Goal: Task Accomplishment & Management: Manage account settings

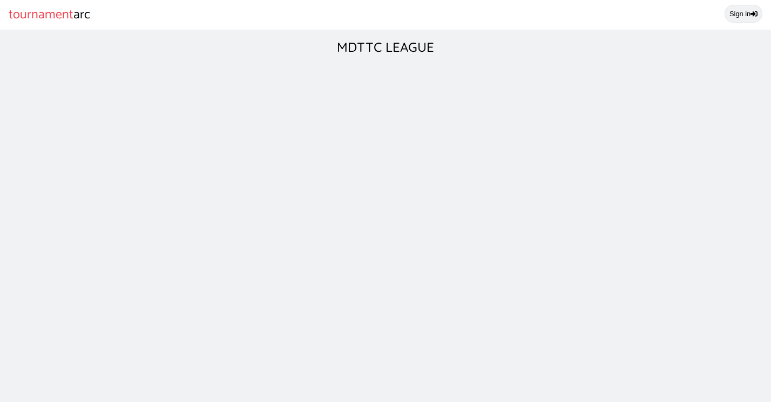
click at [747, 17] on link "Sign in" at bounding box center [744, 14] width 38 height 18
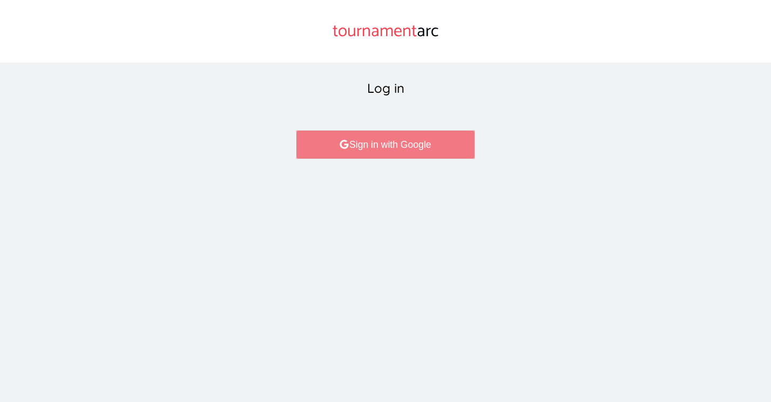
click at [426, 147] on link "Sign in with Google" at bounding box center [385, 144] width 179 height 29
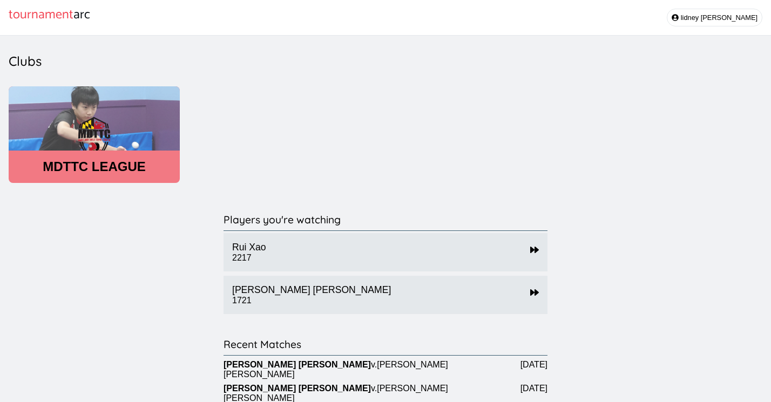
click at [136, 174] on header "MDTTC LEAGUE" at bounding box center [94, 166] width 171 height 15
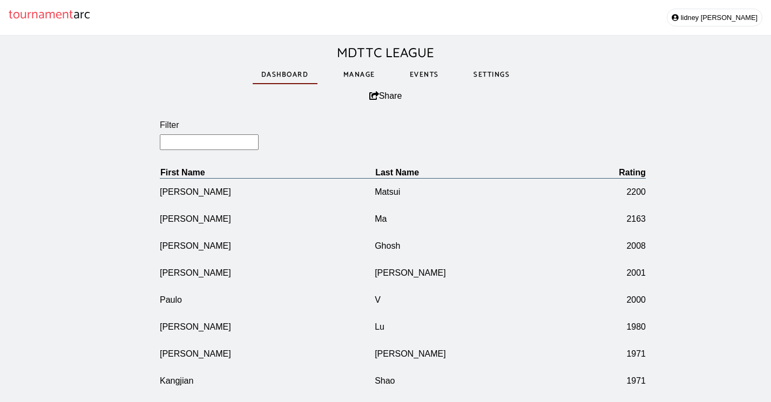
click at [425, 77] on link "Events" at bounding box center [424, 74] width 46 height 37
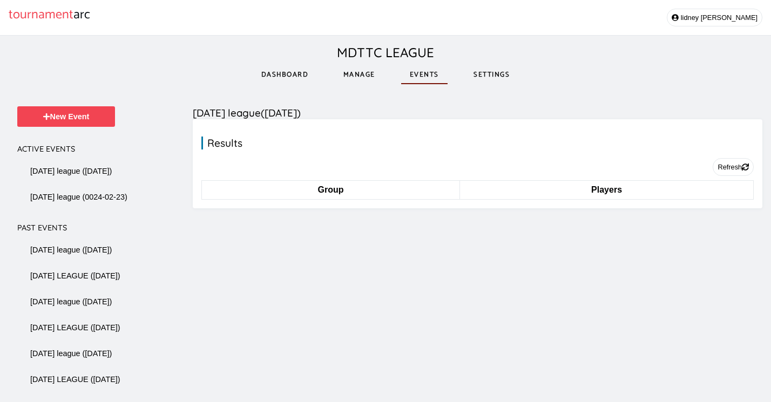
click at [363, 73] on link "Manage" at bounding box center [359, 74] width 49 height 37
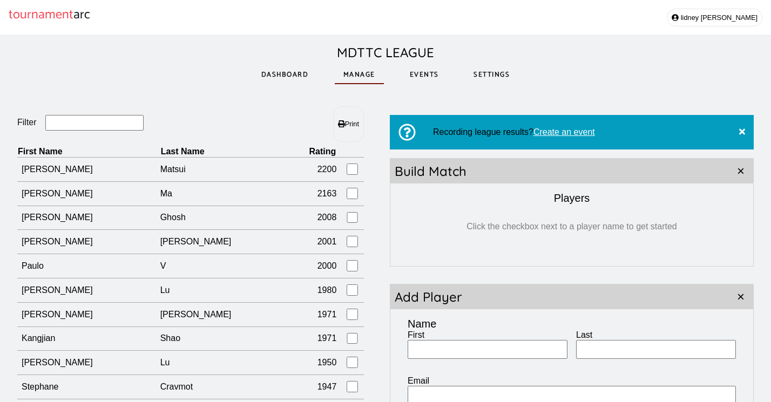
click at [103, 127] on input "Filter" at bounding box center [94, 123] width 99 height 16
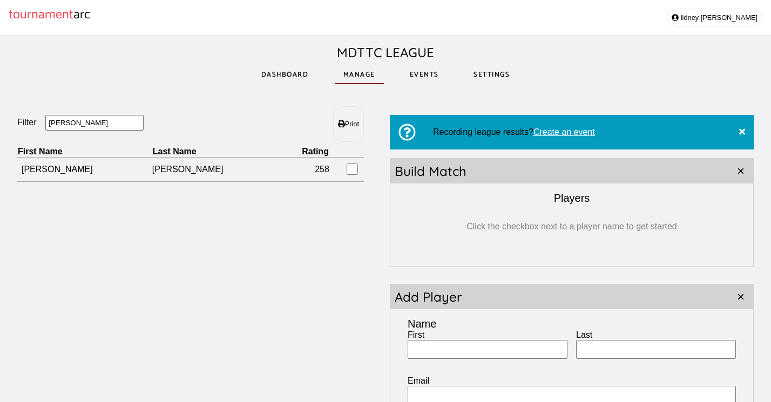
type input "vincen"
drag, startPoint x: 104, startPoint y: 122, endPoint x: 25, endPoint y: 121, distance: 79.4
click at [25, 121] on fieldset "Filter vincen" at bounding box center [103, 123] width 173 height 17
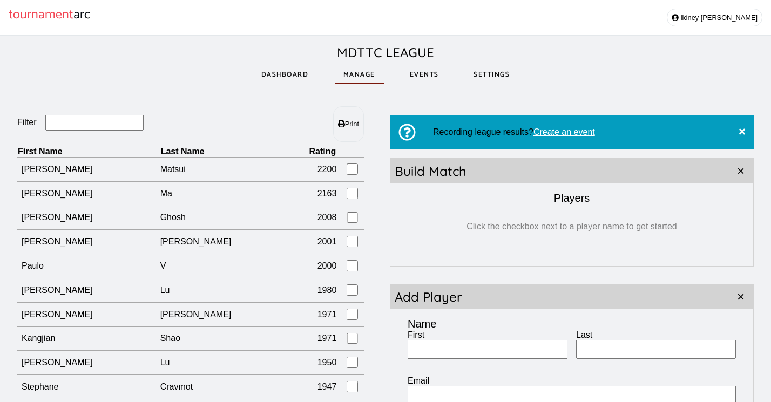
click at [432, 76] on link "Events" at bounding box center [424, 74] width 46 height 37
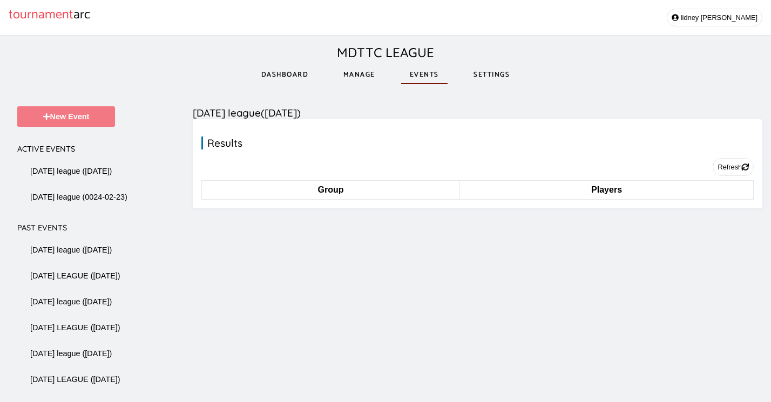
click at [92, 113] on button "New Event" at bounding box center [66, 116] width 98 height 21
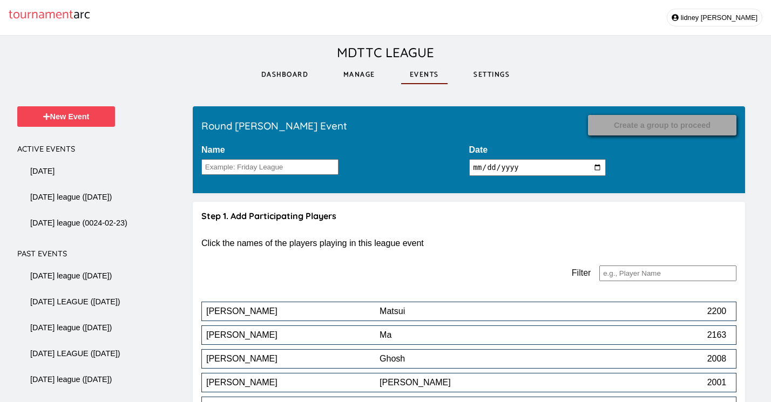
click at [519, 169] on input "2025-09-05" at bounding box center [537, 167] width 137 height 17
type input "2025-09-02"
click at [282, 164] on input "Name" at bounding box center [270, 167] width 137 height 16
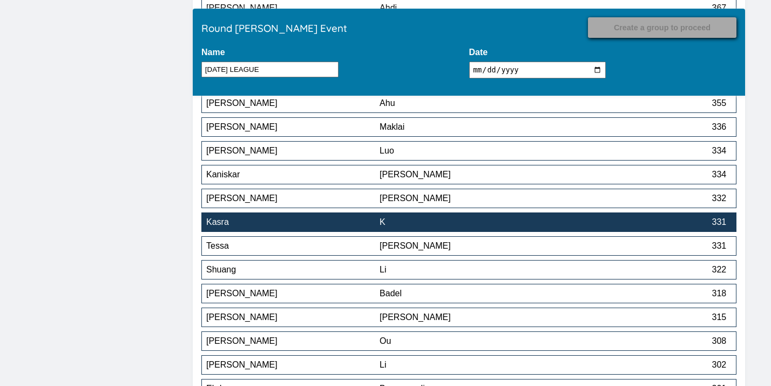
scroll to position [62, 0]
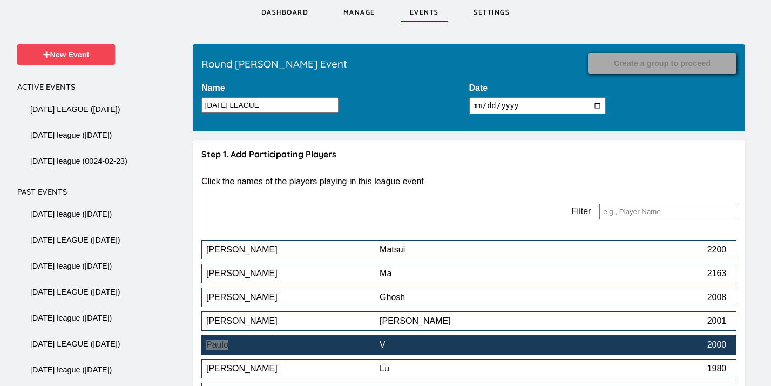
type input "TUESDAY LEAGUE"
click at [296, 345] on div "Paulo" at bounding box center [292, 345] width 173 height 10
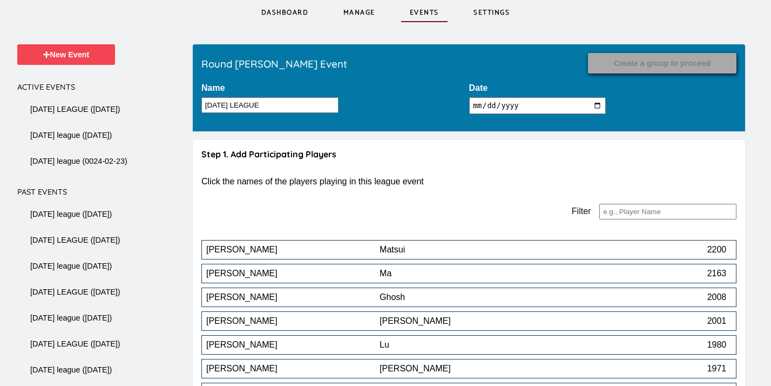
scroll to position [2285, 0]
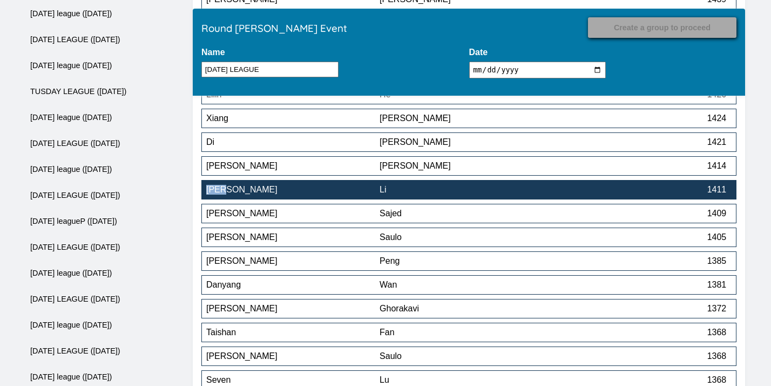
click at [466, 189] on div "Li" at bounding box center [466, 190] width 173 height 10
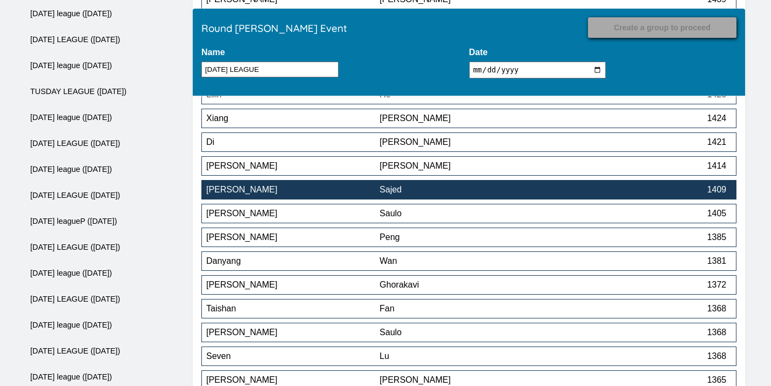
click at [462, 192] on div "Sajed" at bounding box center [466, 190] width 173 height 10
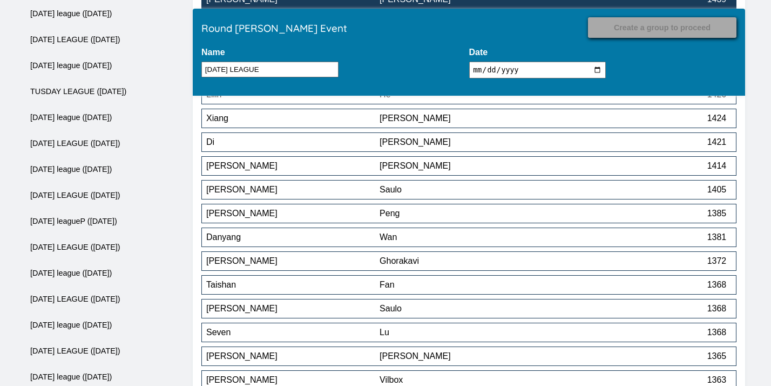
scroll to position [2713, 0]
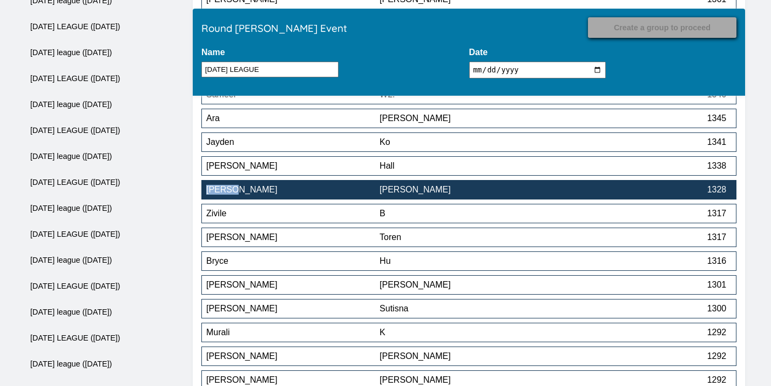
click at [472, 193] on div "[PERSON_NAME]" at bounding box center [466, 190] width 173 height 10
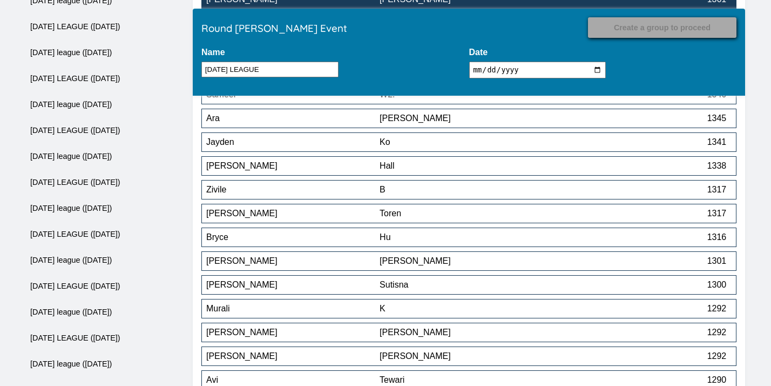
scroll to position [3141, 0]
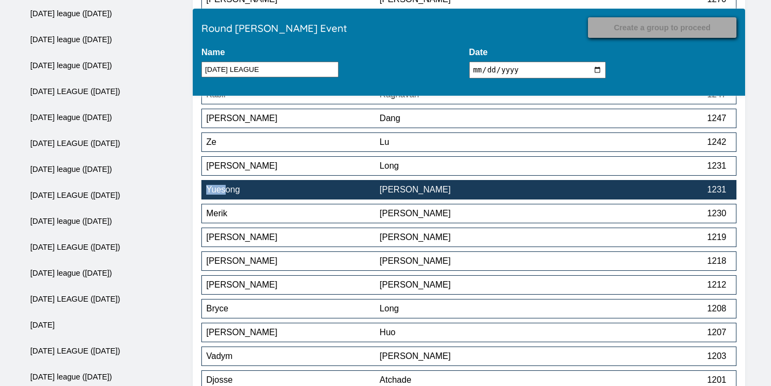
click at [411, 192] on div "[PERSON_NAME]" at bounding box center [466, 190] width 173 height 10
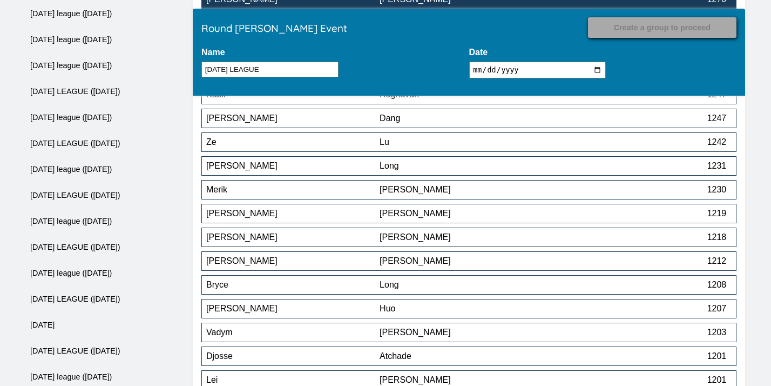
scroll to position [3545, 0]
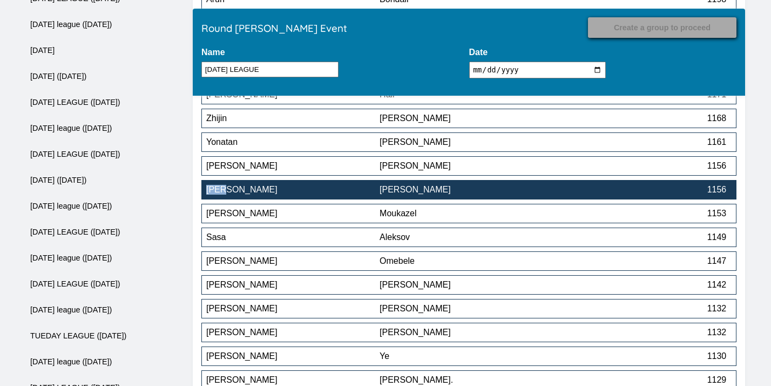
click at [449, 199] on button "Olga Benjumea 1156" at bounding box center [469, 189] width 535 height 19
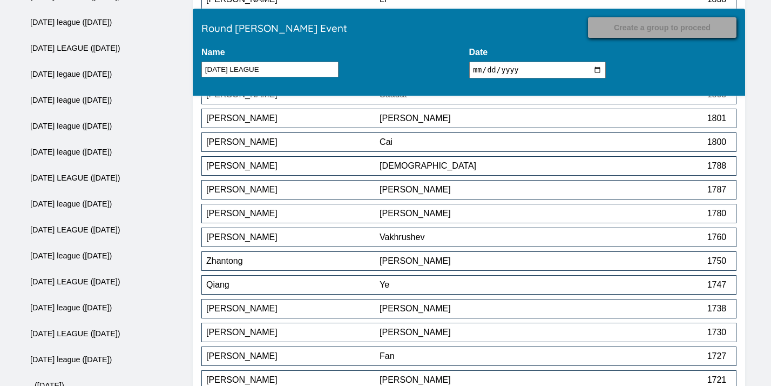
scroll to position [3593, 0]
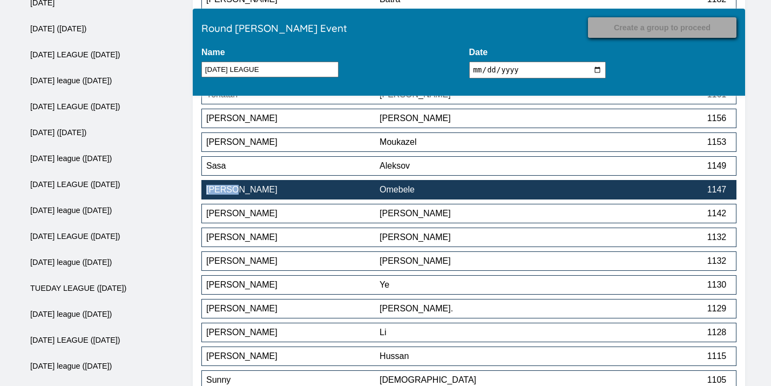
click at [448, 192] on div "Omebele" at bounding box center [466, 190] width 173 height 10
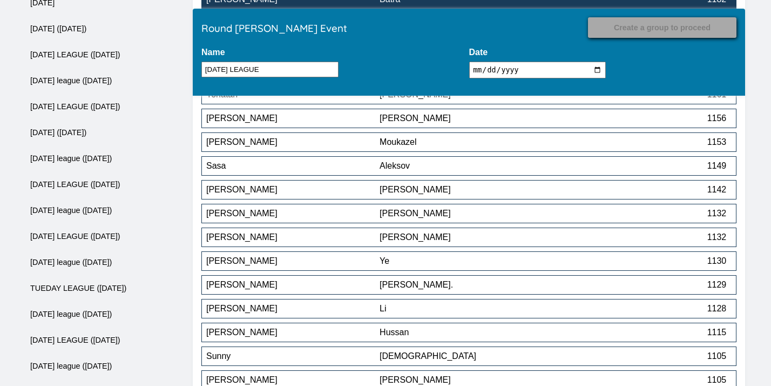
scroll to position [4092, 0]
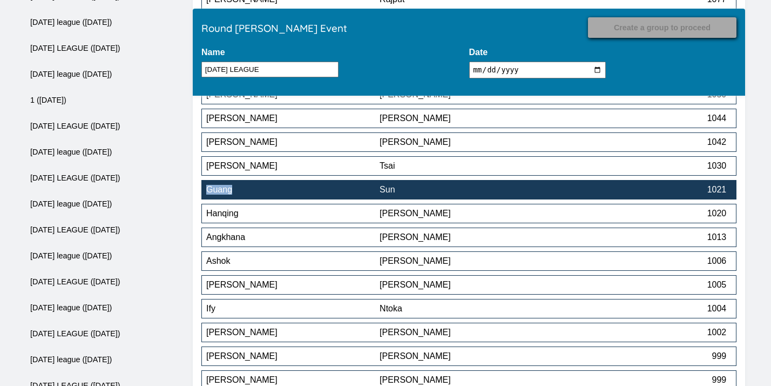
click at [415, 185] on button "Guang Sun 1021" at bounding box center [469, 189] width 535 height 19
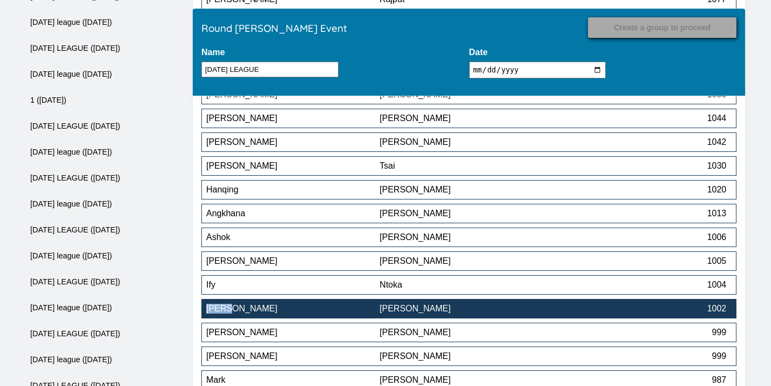
click at [411, 310] on div "[PERSON_NAME]" at bounding box center [466, 309] width 173 height 10
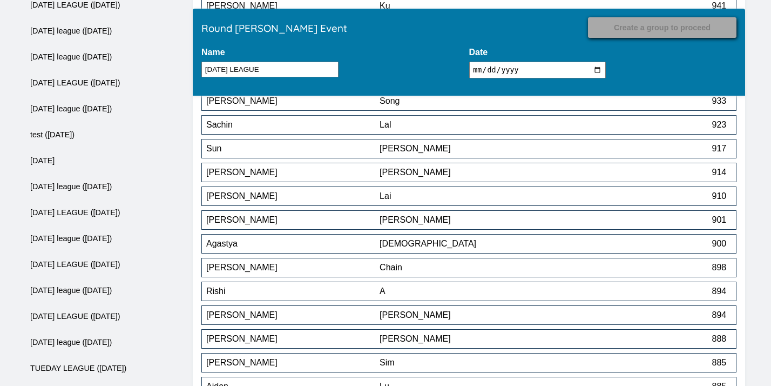
scroll to position [4900, 0]
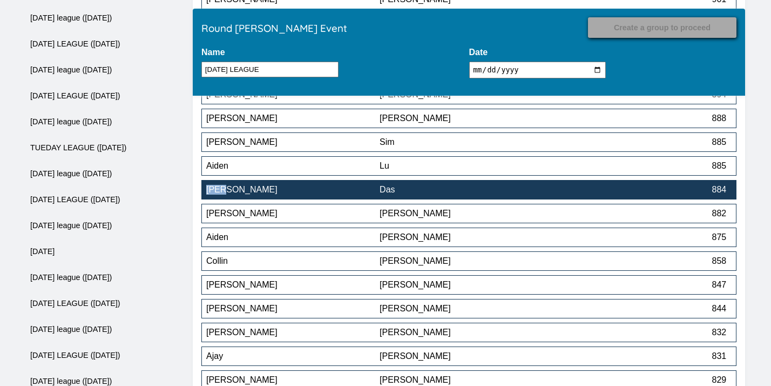
click at [387, 191] on div "Das" at bounding box center [466, 190] width 173 height 10
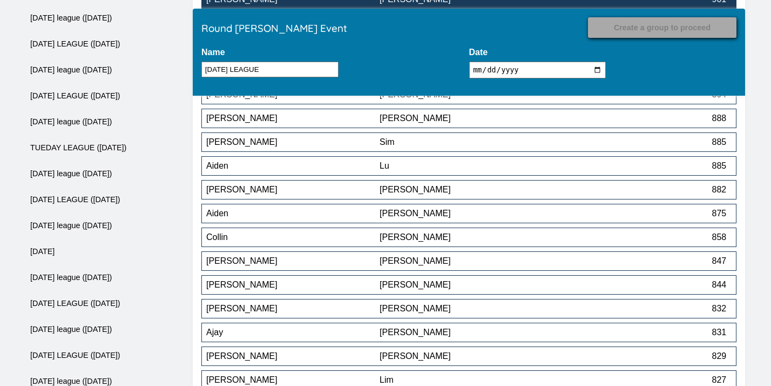
scroll to position [5138, 0]
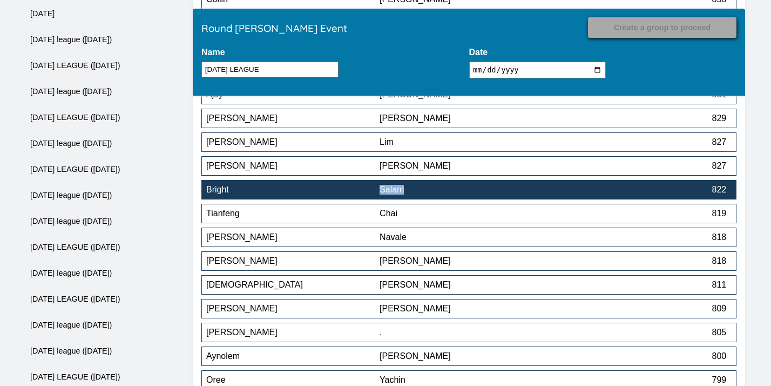
click at [436, 192] on div "Salam" at bounding box center [466, 190] width 173 height 10
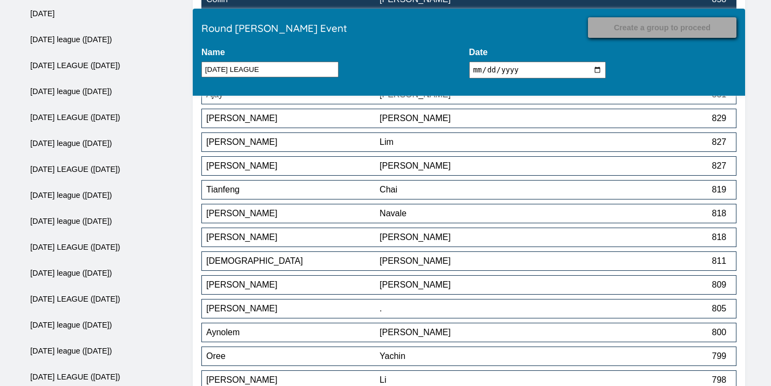
scroll to position [5518, 0]
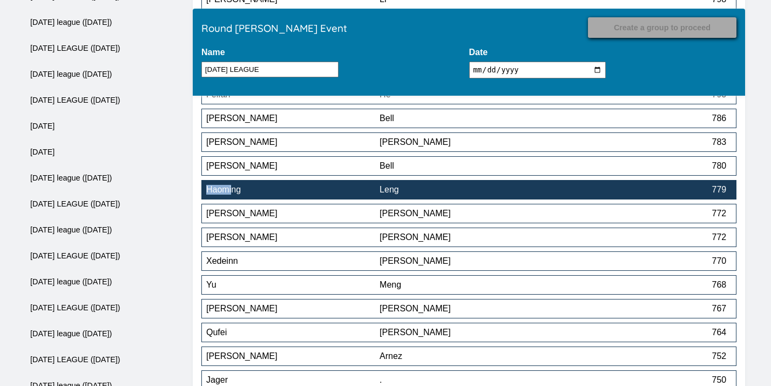
click at [436, 197] on button "Haoming Leng 779" at bounding box center [469, 189] width 535 height 19
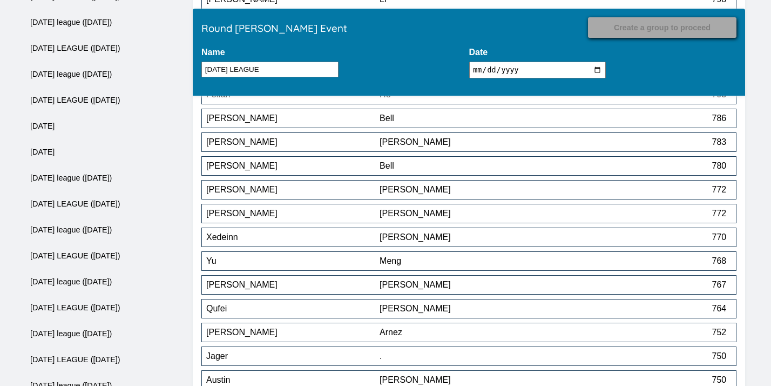
scroll to position [6350, 0]
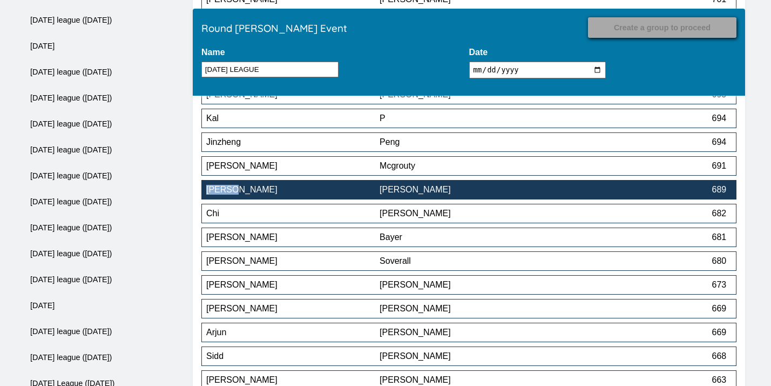
click at [404, 197] on button "Ronald Morgenstern 689" at bounding box center [469, 189] width 535 height 19
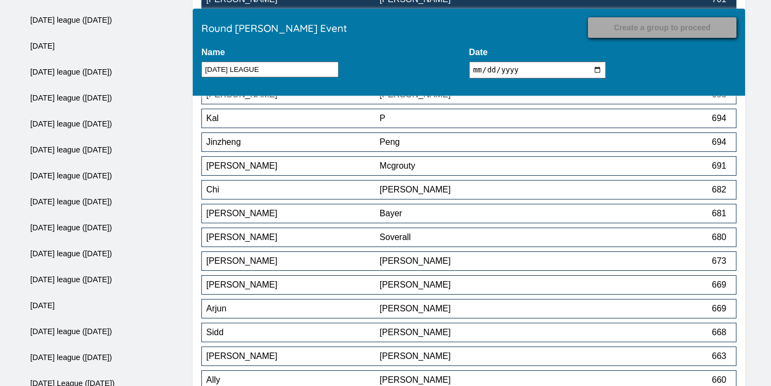
scroll to position [5708, 0]
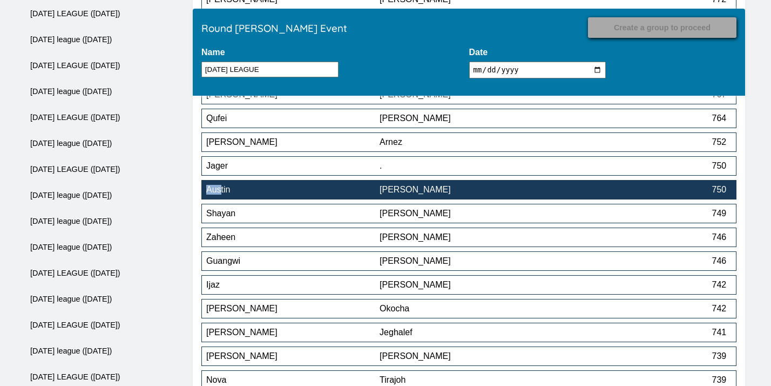
click at [486, 192] on div "[PERSON_NAME]" at bounding box center [466, 190] width 173 height 10
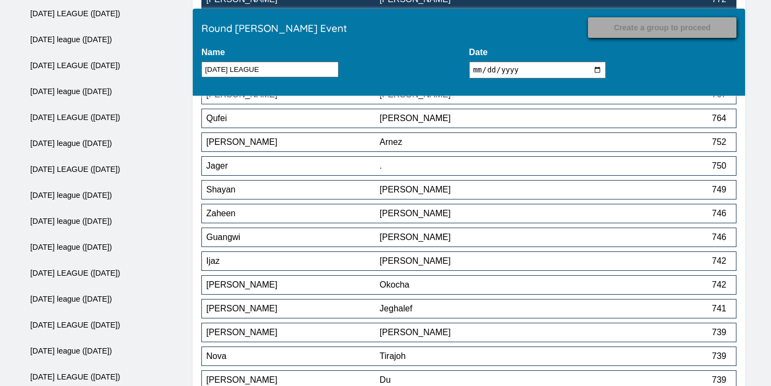
scroll to position [8632, 0]
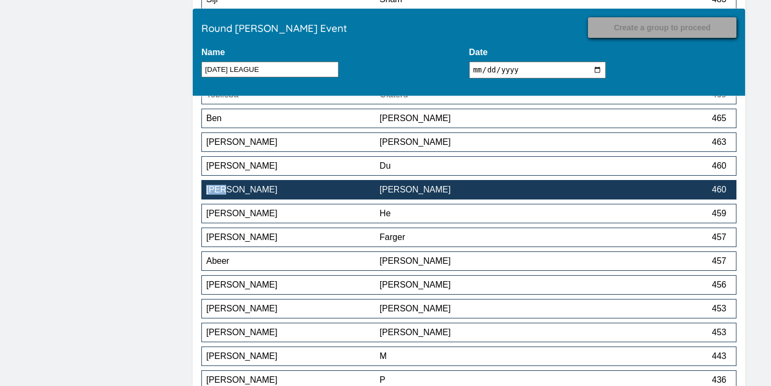
click at [549, 194] on div "[PERSON_NAME]" at bounding box center [466, 190] width 173 height 10
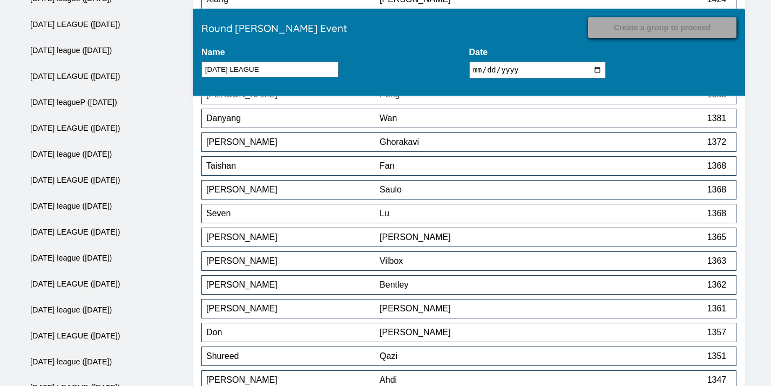
scroll to position [6421, 0]
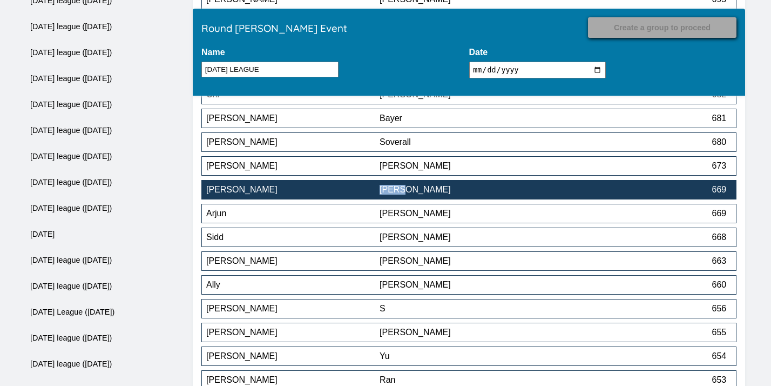
click at [442, 199] on button "Lee Spector 669" at bounding box center [469, 189] width 535 height 19
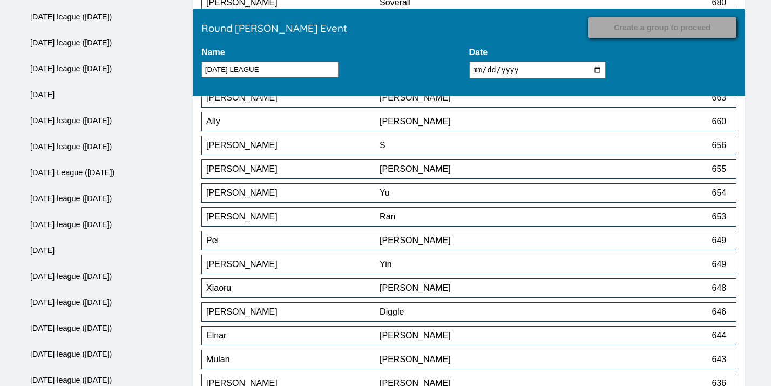
scroll to position [6544, 0]
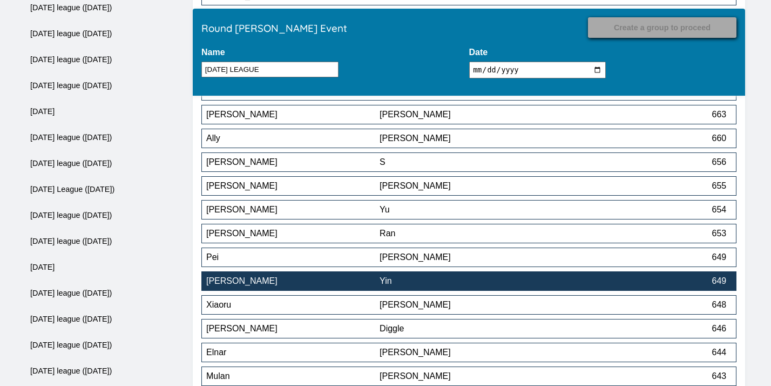
click at [408, 280] on div "Yin" at bounding box center [466, 281] width 173 height 10
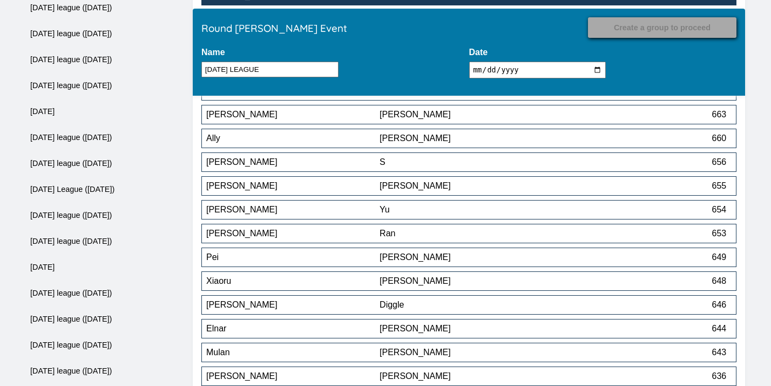
scroll to position [7396, 0]
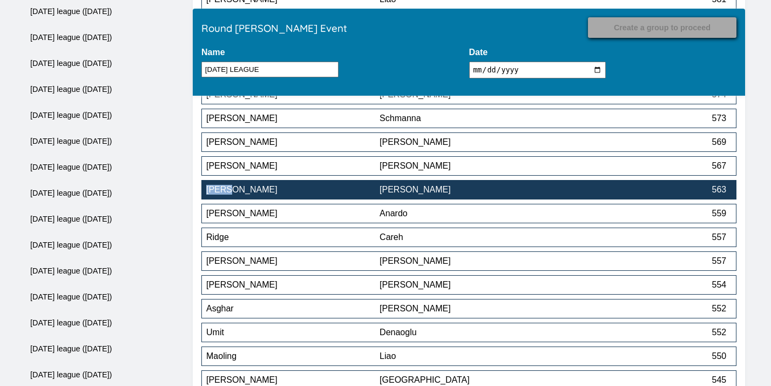
click at [407, 194] on div "[PERSON_NAME]" at bounding box center [466, 190] width 173 height 10
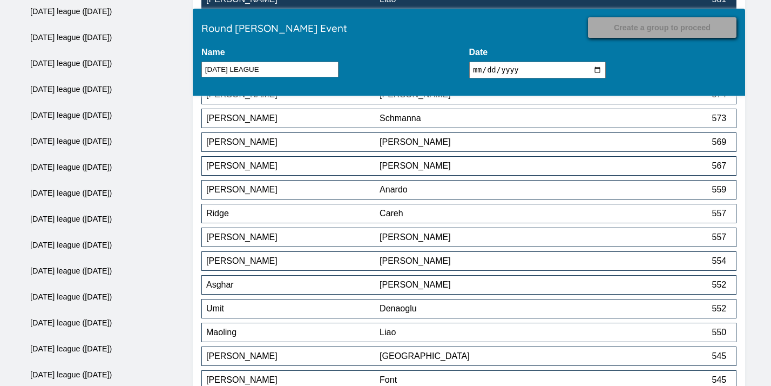
scroll to position [7753, 0]
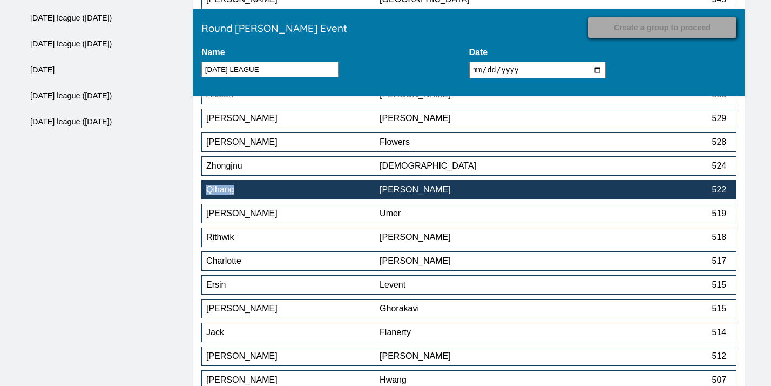
click at [432, 193] on div "[PERSON_NAME]" at bounding box center [466, 190] width 173 height 10
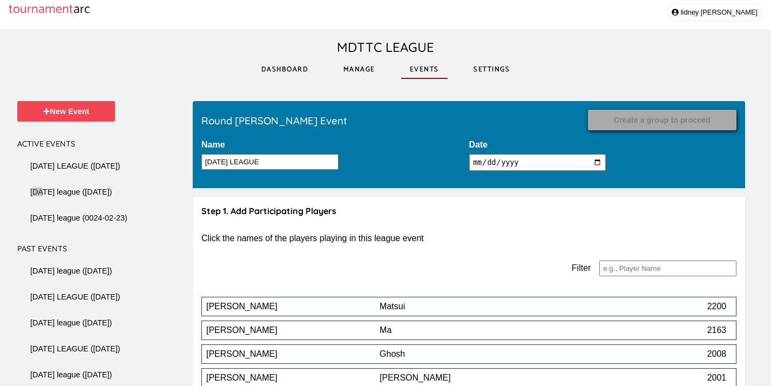
scroll to position [7776, 0]
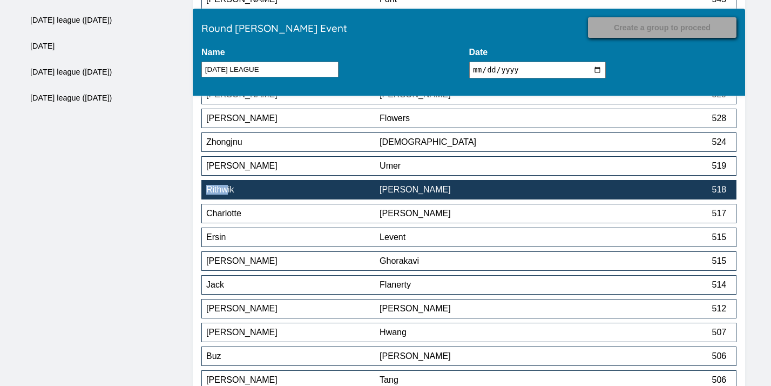
click at [419, 190] on div "[PERSON_NAME]" at bounding box center [466, 190] width 173 height 10
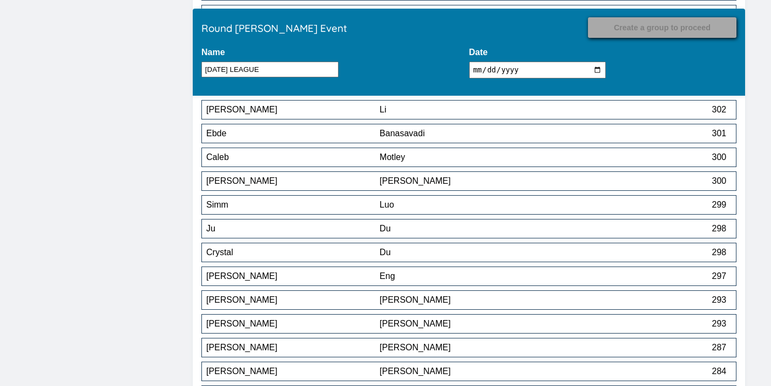
scroll to position [9490, 0]
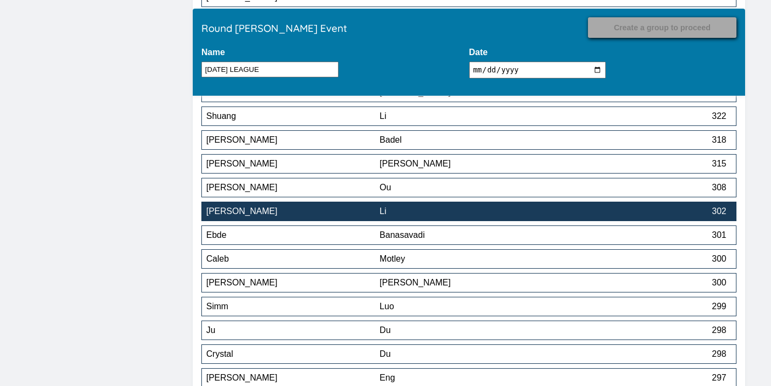
click at [429, 212] on div "Li" at bounding box center [466, 211] width 173 height 10
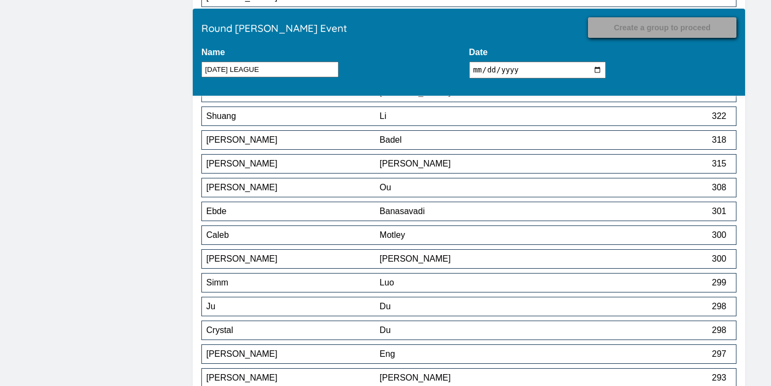
scroll to position [9797, 0]
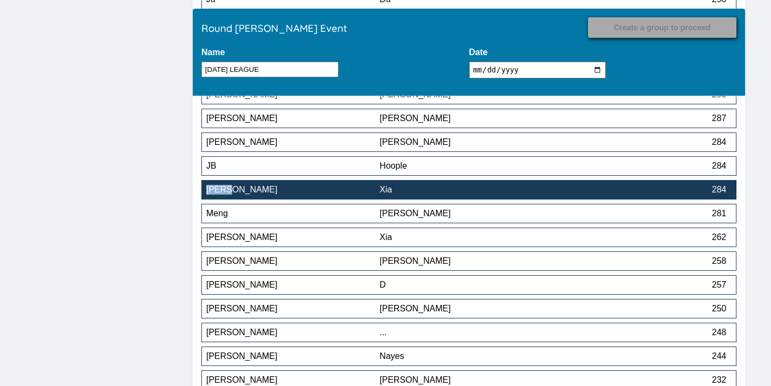
click at [465, 193] on div "Xia" at bounding box center [466, 190] width 173 height 10
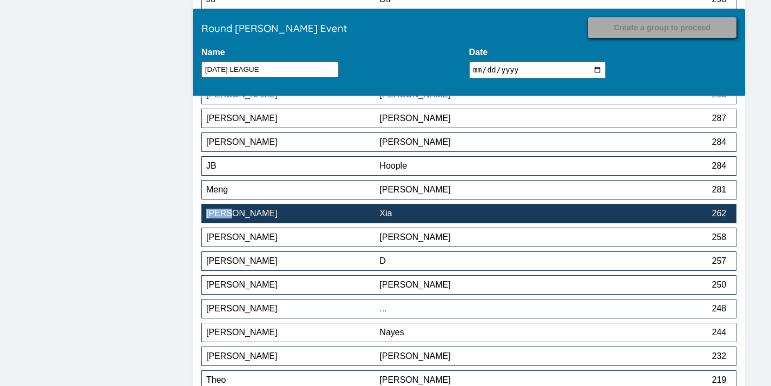
click at [459, 212] on div "Xia" at bounding box center [466, 214] width 173 height 10
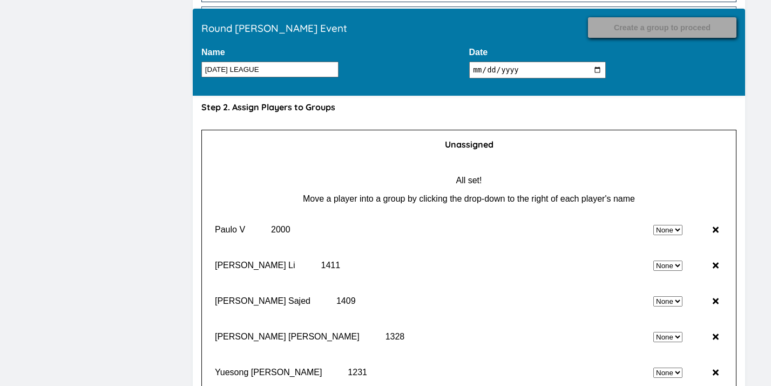
scroll to position [10345, 0]
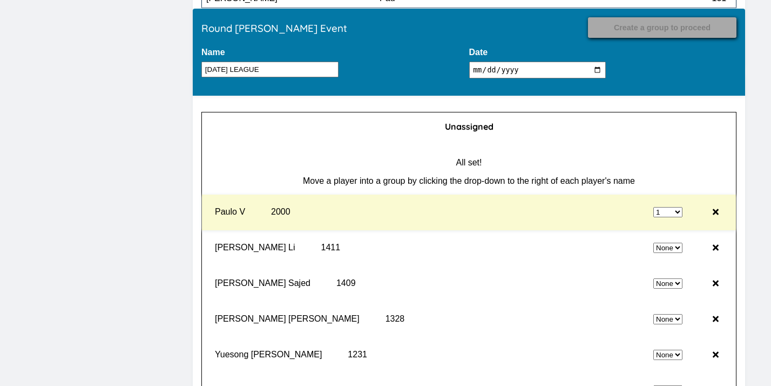
select select "0"
select select "1"
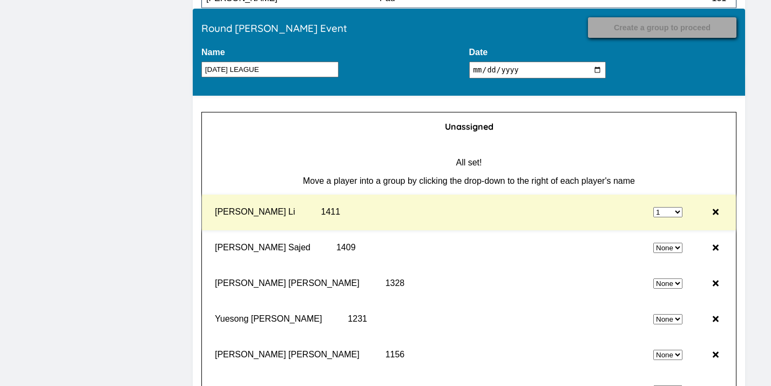
select select "0"
select select "1"
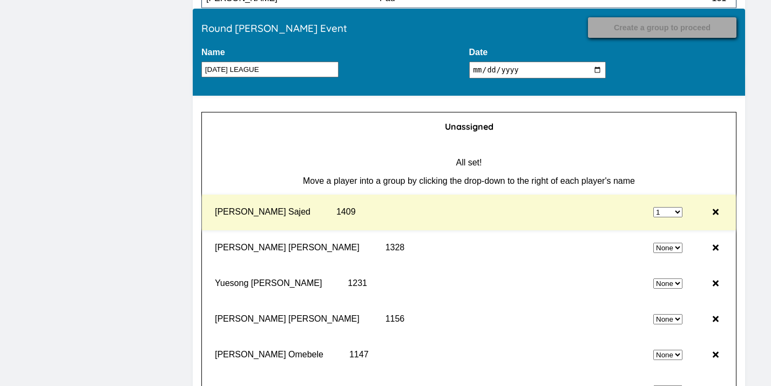
select select "0"
select select "1"
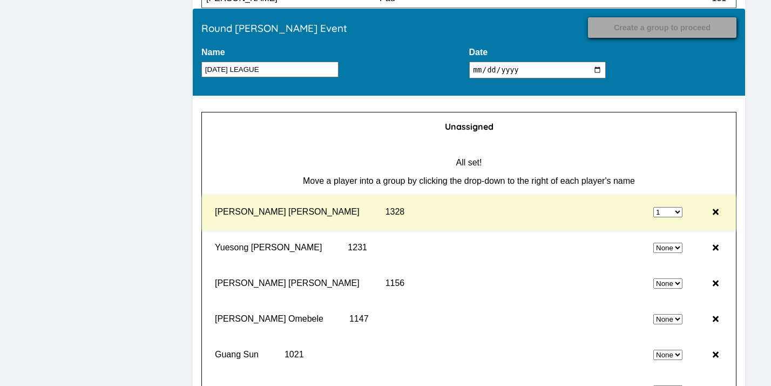
select select "0"
select select "1"
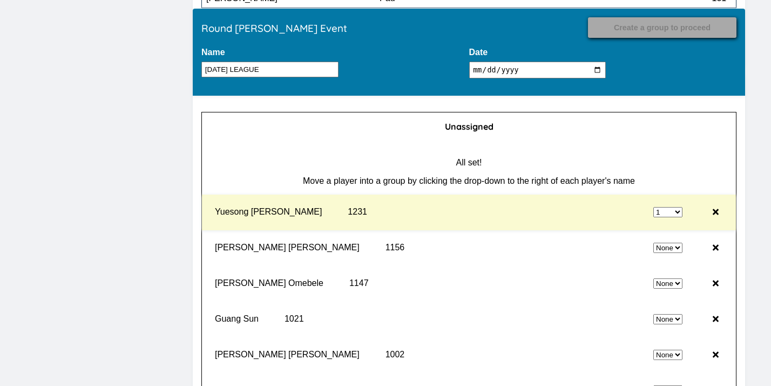
select select "0"
select select "1"
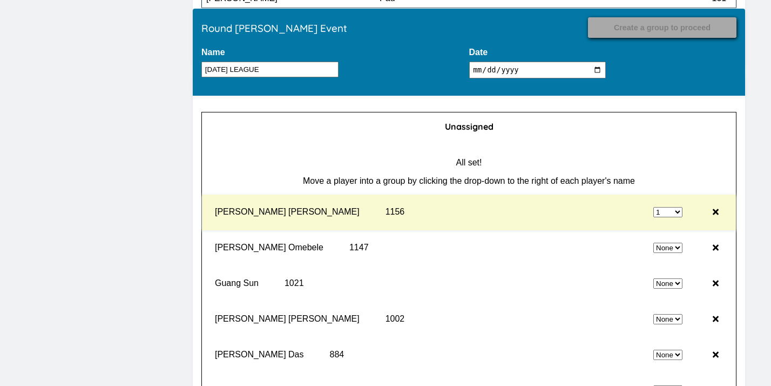
select select "0"
select select "1"
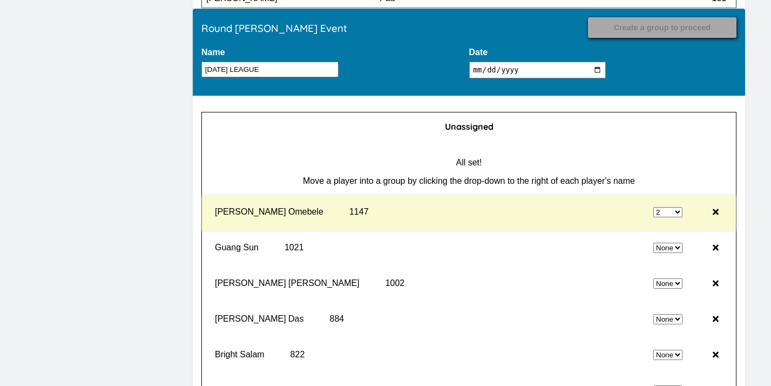
select select "0"
select select "2"
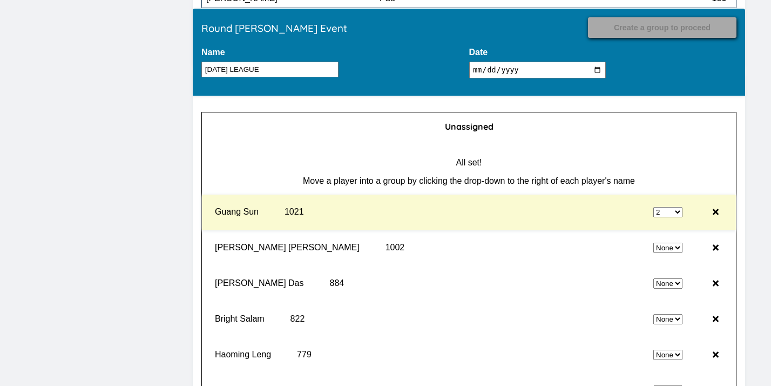
select select "0"
select select "2"
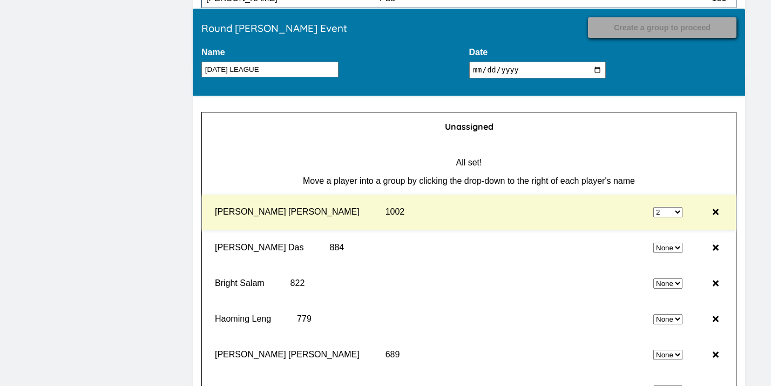
select select "0"
select select "2"
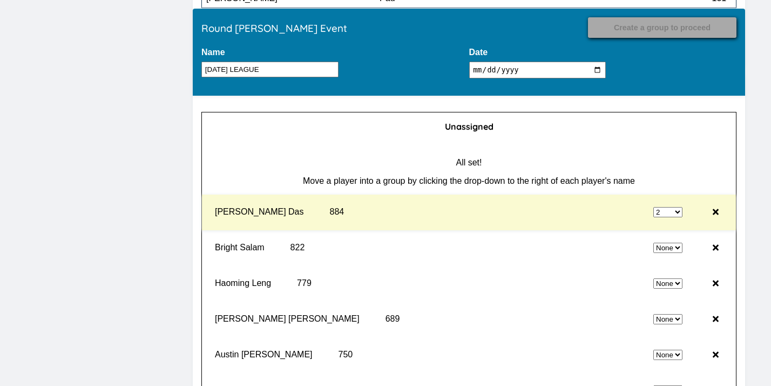
select select "0"
select select "2"
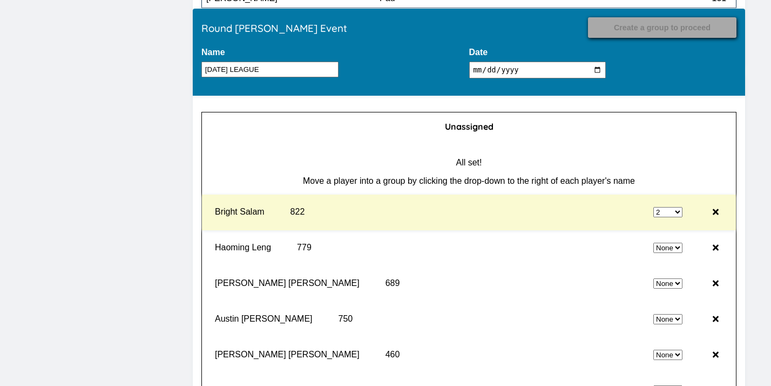
select select "0"
select select "2"
select select "0"
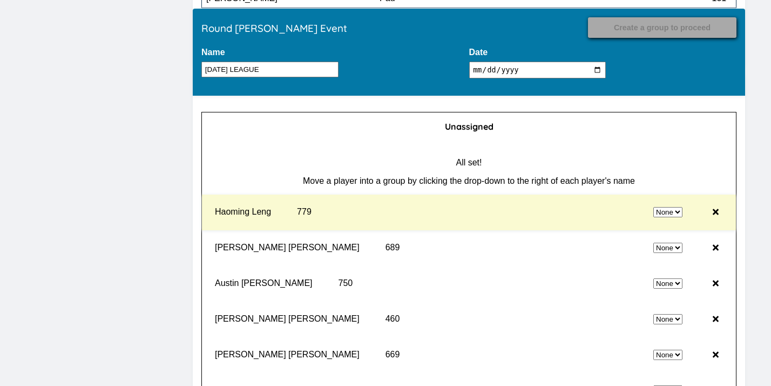
select select "2"
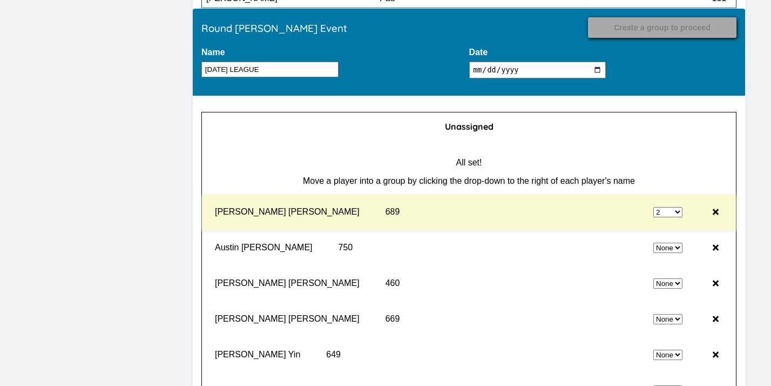
select select "0"
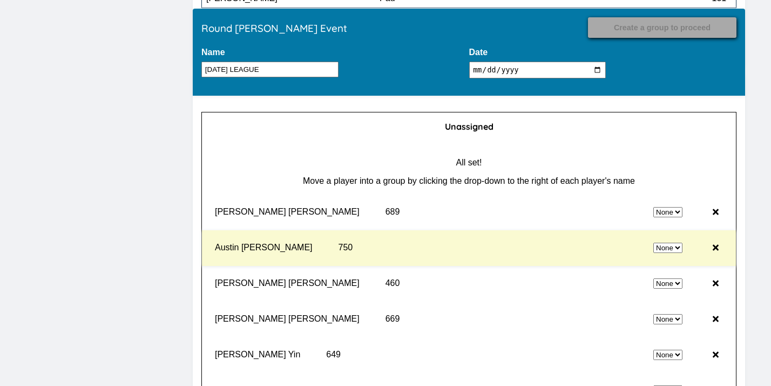
select select "2"
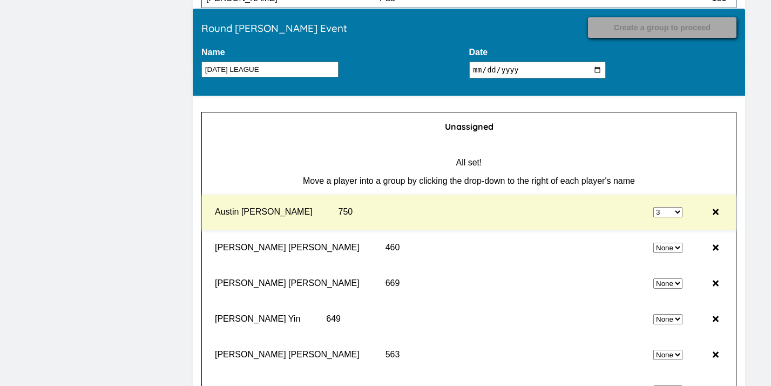
select select "0"
select select "3"
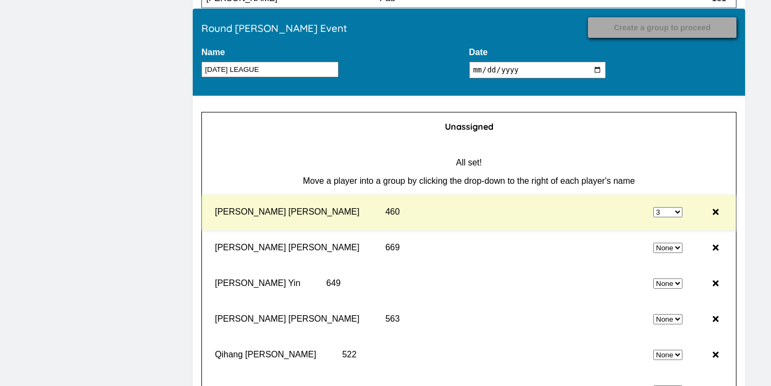
select select "0"
select select "3"
select select "0"
select select "3"
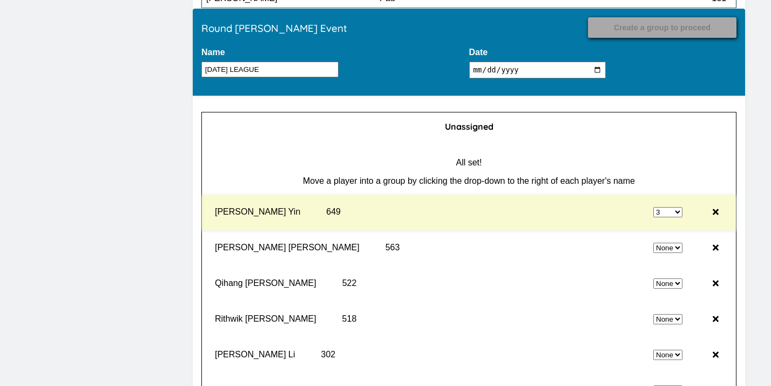
select select "0"
select select "3"
select select "0"
select select "3"
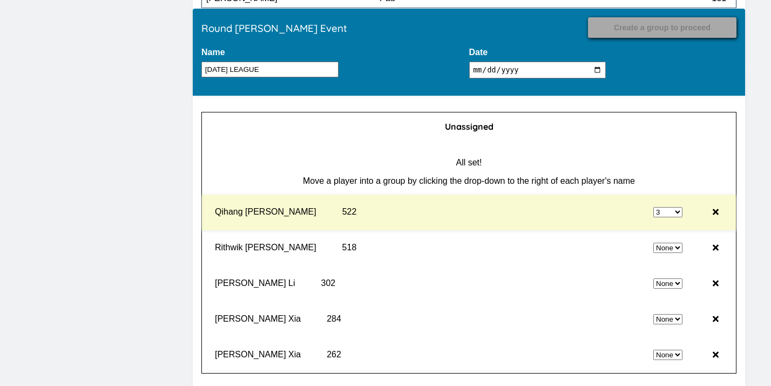
select select "0"
select select "3"
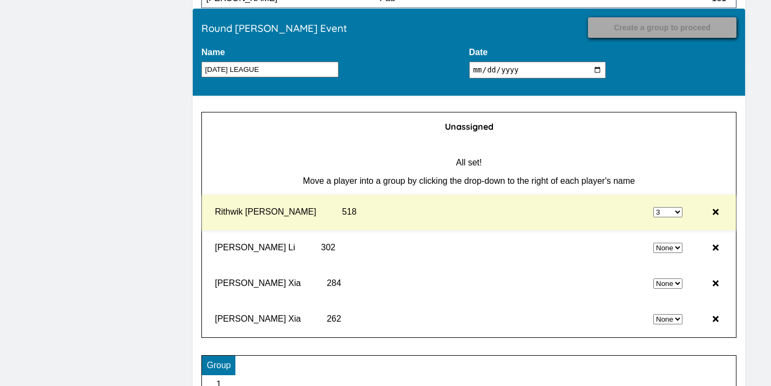
select select "0"
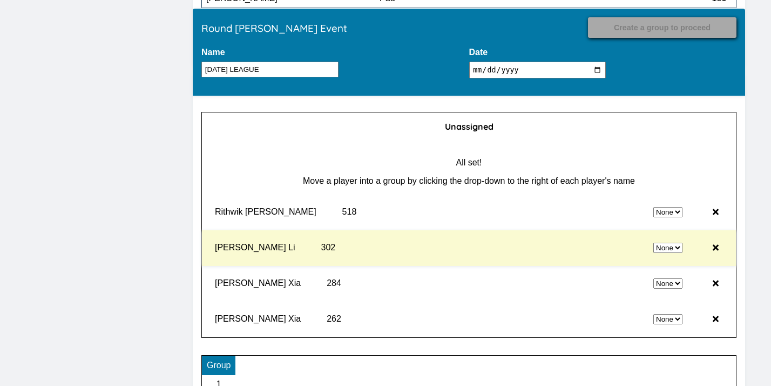
select select "3"
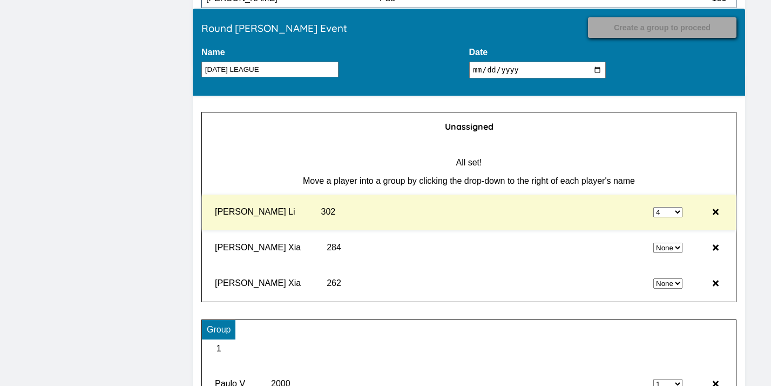
select select "0"
select select "4"
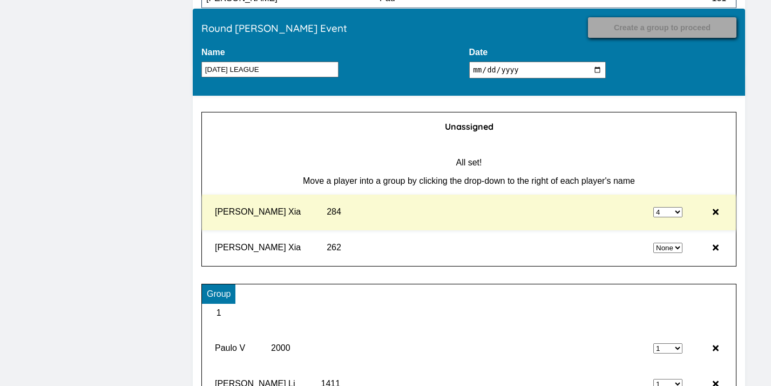
select select "0"
select select "4"
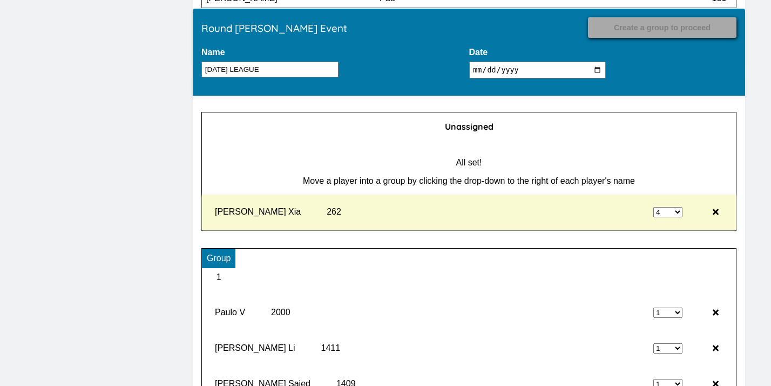
type input "Record Results"
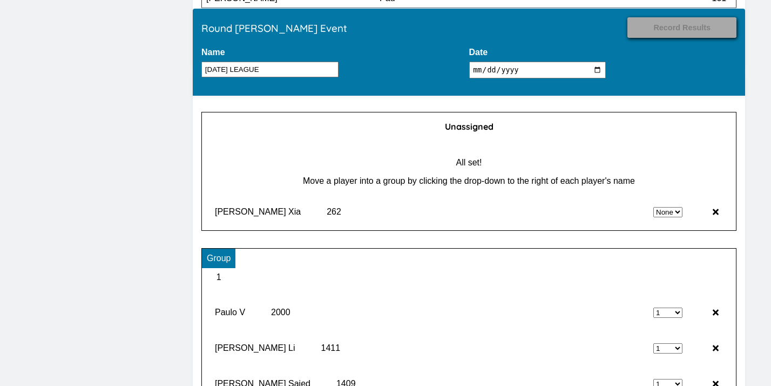
select select "4"
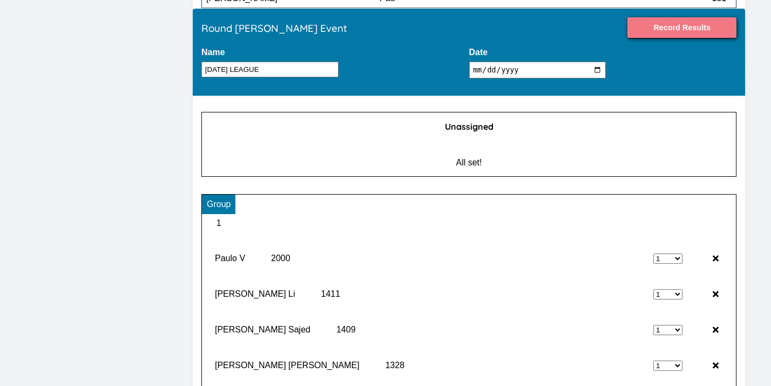
click at [671, 30] on input "Record Results" at bounding box center [682, 27] width 109 height 21
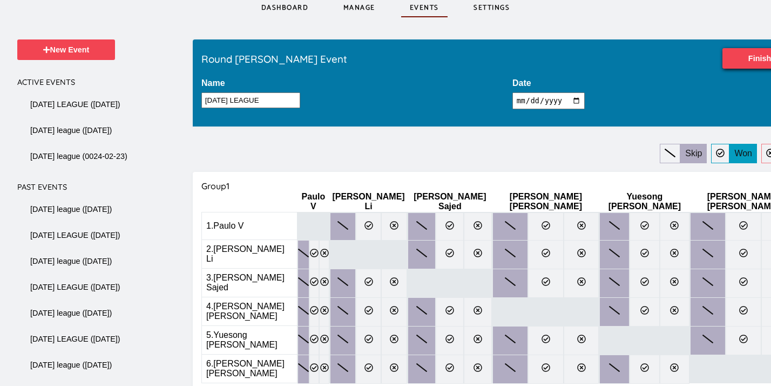
scroll to position [79, 0]
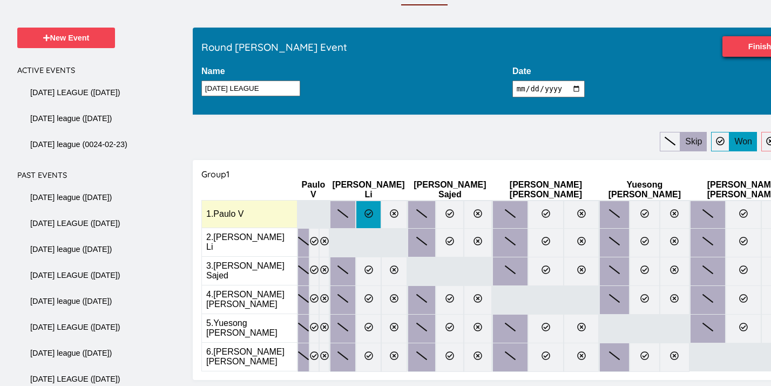
click at [365, 209] on icon at bounding box center [369, 213] width 9 height 9
click at [0, 0] on input "radio" at bounding box center [0, 0] width 0 height 0
click at [436, 209] on label at bounding box center [450, 214] width 28 height 28
click at [0, 0] on input "radio" at bounding box center [0, 0] width 0 height 0
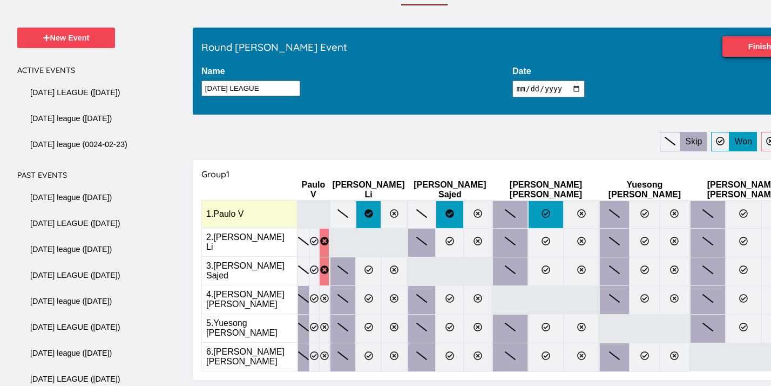
click at [528, 205] on label at bounding box center [546, 214] width 36 height 28
click at [0, 0] on input "radio" at bounding box center [0, 0] width 0 height 0
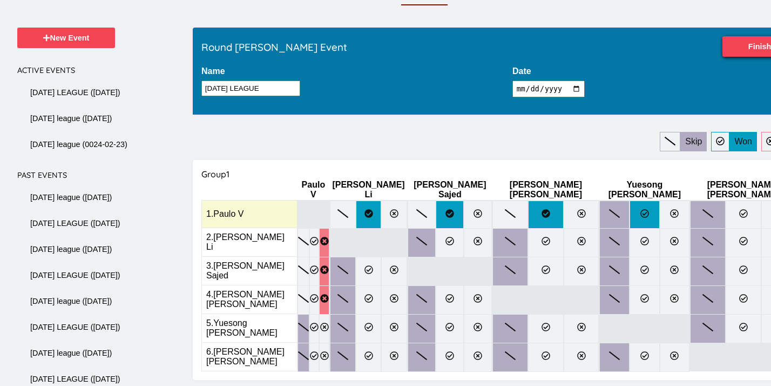
click at [641, 209] on icon at bounding box center [645, 213] width 9 height 9
click at [0, 0] on input "radio" at bounding box center [0, 0] width 0 height 0
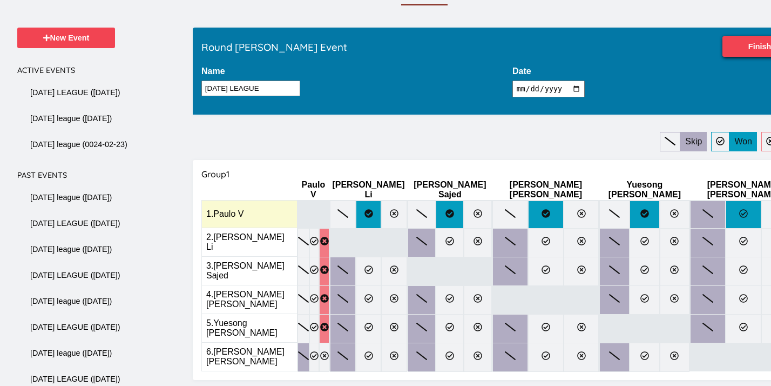
click at [726, 210] on label at bounding box center [744, 214] width 36 height 28
click at [0, 0] on input "radio" at bounding box center [0, 0] width 0 height 0
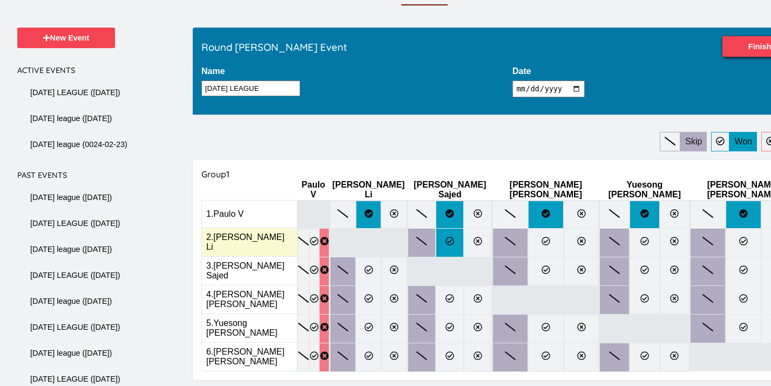
click at [436, 240] on label at bounding box center [450, 242] width 28 height 29
click at [0, 0] on input "radio" at bounding box center [0, 0] width 0 height 0
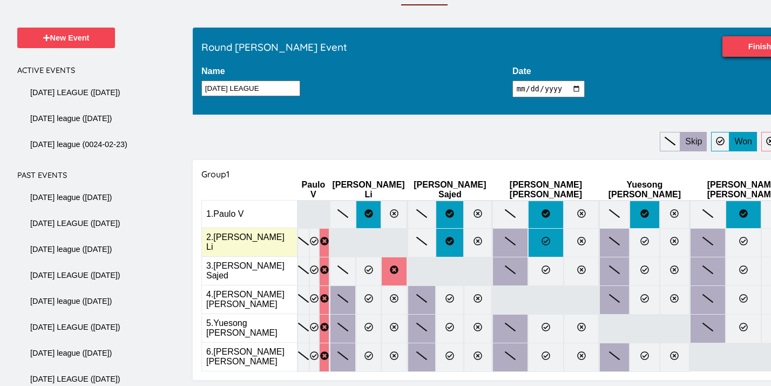
click at [528, 241] on label at bounding box center [546, 242] width 36 height 29
click at [0, 0] on input "radio" at bounding box center [0, 0] width 0 height 0
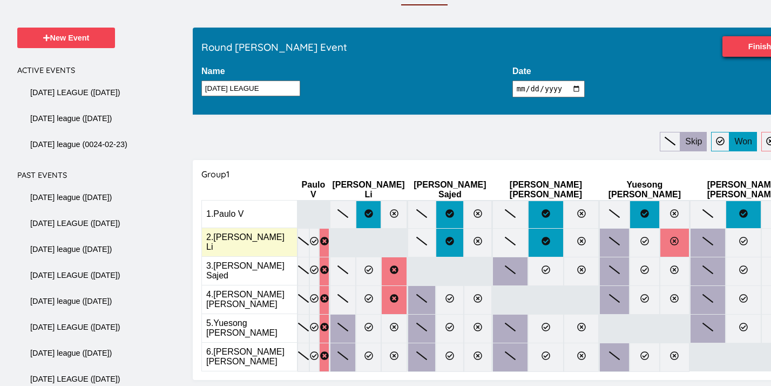
click at [660, 240] on label at bounding box center [675, 242] width 30 height 29
click at [0, 0] on input "radio" at bounding box center [0, 0] width 0 height 0
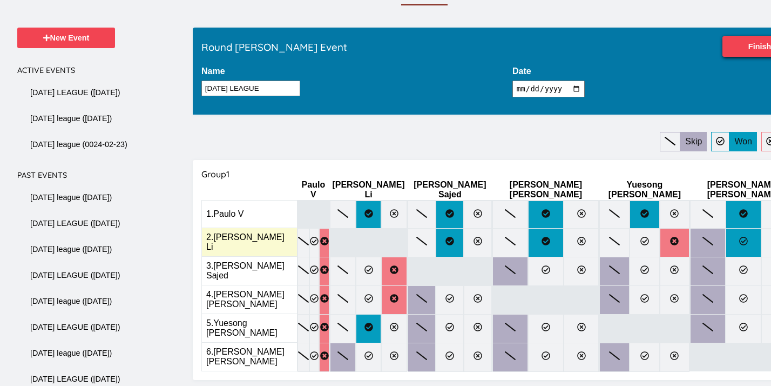
click at [726, 241] on label at bounding box center [744, 242] width 36 height 29
click at [0, 0] on input "radio" at bounding box center [0, 0] width 0 height 0
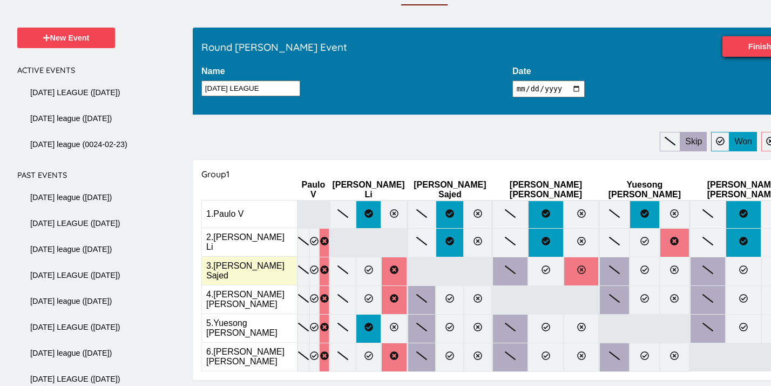
click at [578, 265] on icon at bounding box center [582, 269] width 9 height 9
click at [0, 0] on input "radio" at bounding box center [0, 0] width 0 height 0
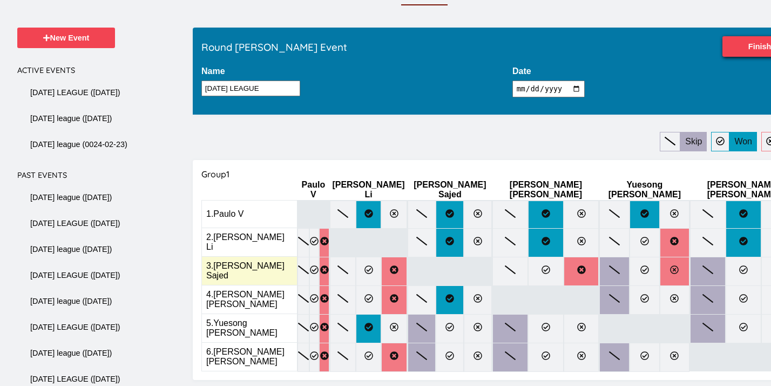
click at [660, 269] on label at bounding box center [675, 271] width 30 height 29
click at [0, 0] on input "radio" at bounding box center [0, 0] width 0 height 0
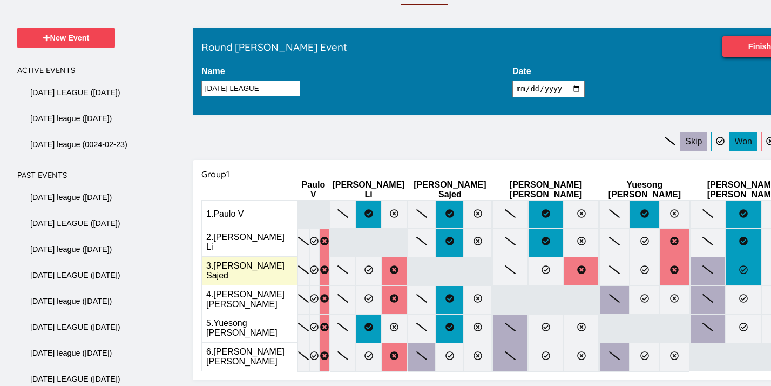
click at [726, 273] on label at bounding box center [744, 271] width 36 height 29
click at [0, 0] on input "radio" at bounding box center [0, 0] width 0 height 0
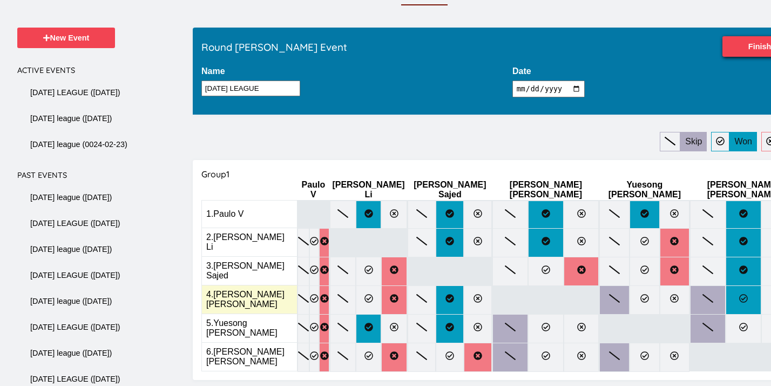
click at [726, 299] on label at bounding box center [744, 299] width 36 height 29
click at [0, 0] on input "radio" at bounding box center [0, 0] width 0 height 0
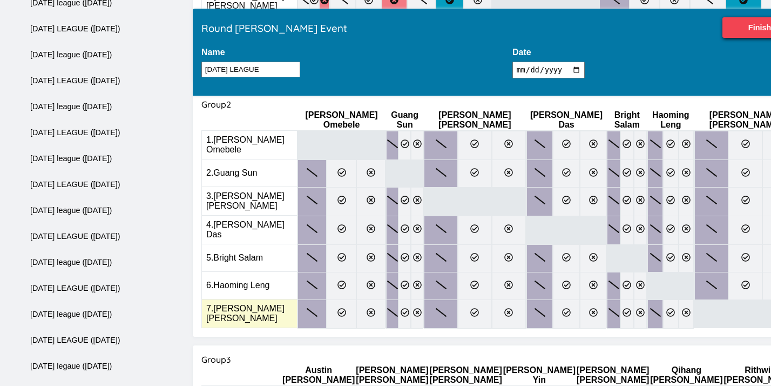
scroll to position [335, 0]
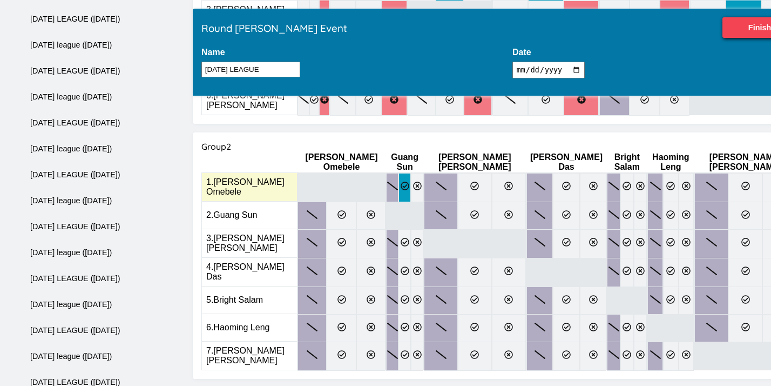
click at [401, 182] on icon at bounding box center [405, 186] width 9 height 9
click at [0, 0] on input "radio" at bounding box center [0, 0] width 0 height 0
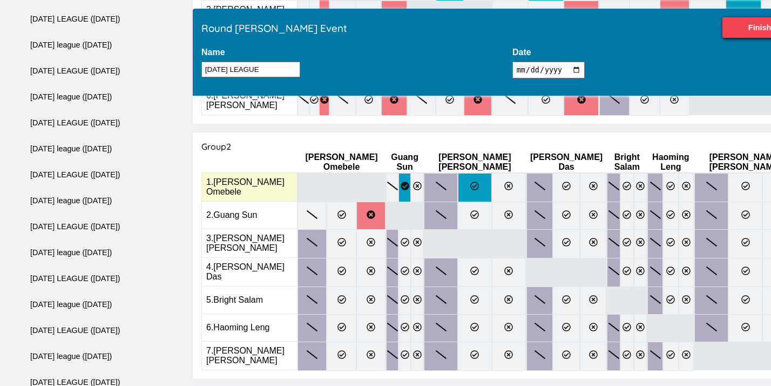
click at [471, 182] on icon at bounding box center [475, 186] width 9 height 9
click at [0, 0] on input "radio" at bounding box center [0, 0] width 0 height 0
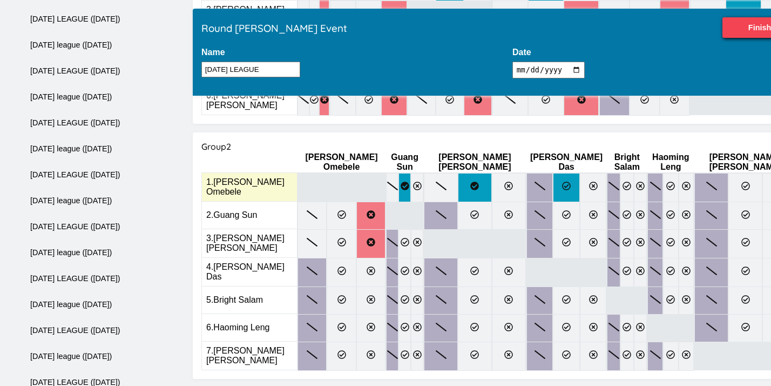
click at [562, 182] on icon at bounding box center [566, 186] width 9 height 9
click at [0, 0] on input "radio" at bounding box center [0, 0] width 0 height 0
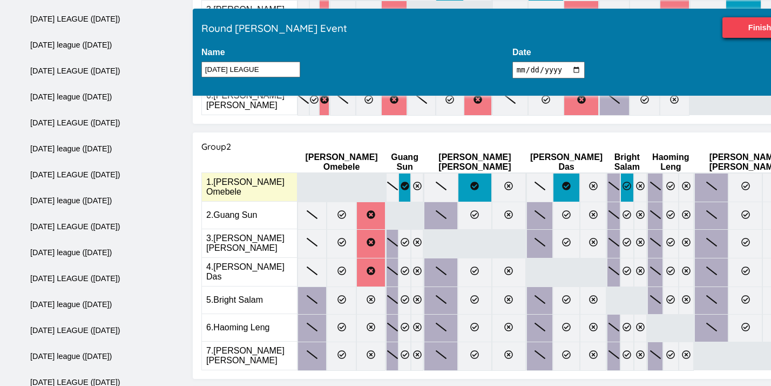
click at [623, 182] on icon at bounding box center [627, 186] width 9 height 9
click at [0, 0] on input "radio" at bounding box center [0, 0] width 0 height 0
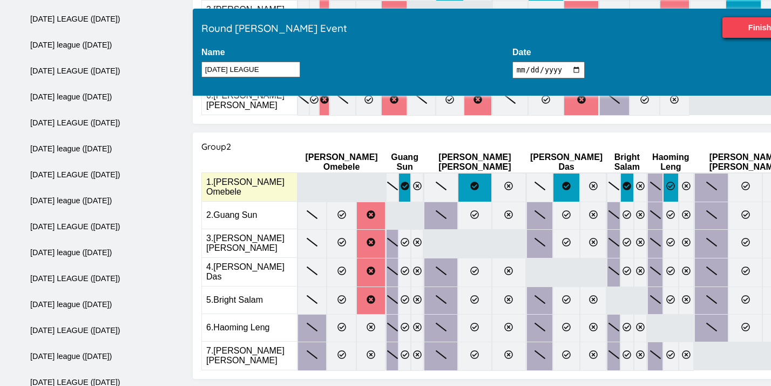
click at [667, 182] on icon at bounding box center [671, 186] width 9 height 9
click at [0, 0] on input "radio" at bounding box center [0, 0] width 0 height 0
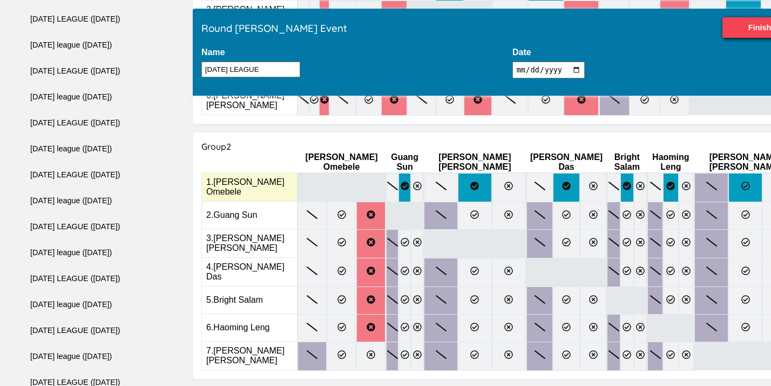
click at [729, 173] on label at bounding box center [746, 187] width 34 height 29
click at [0, 0] on input "radio" at bounding box center [0, 0] width 0 height 0
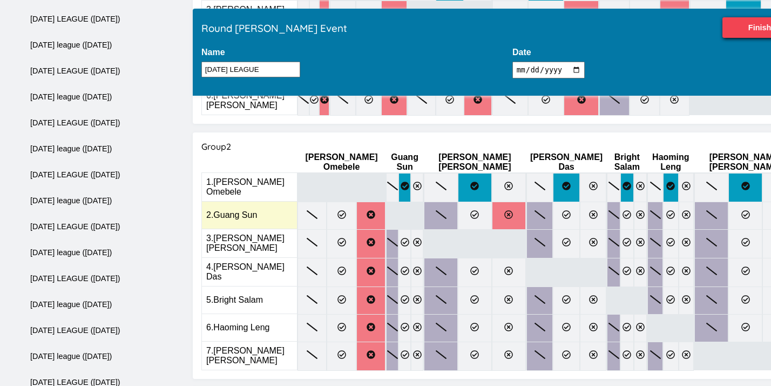
click at [505, 210] on icon at bounding box center [509, 214] width 9 height 9
click at [0, 0] on input "radio" at bounding box center [0, 0] width 0 height 0
click at [562, 210] on icon at bounding box center [566, 214] width 9 height 9
click at [0, 0] on input "radio" at bounding box center [0, 0] width 0 height 0
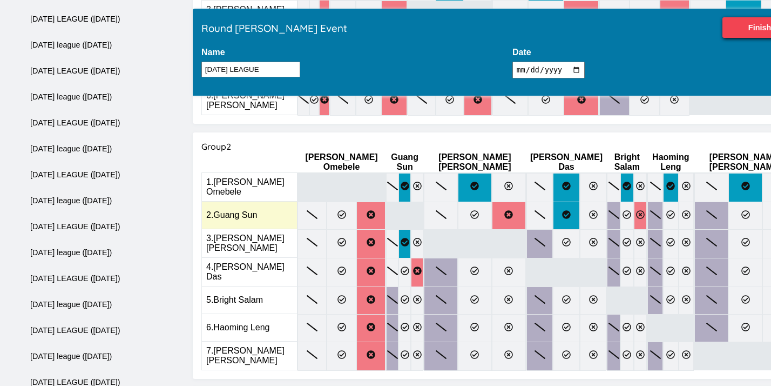
click at [634, 202] on label at bounding box center [641, 216] width 14 height 28
click at [0, 0] on input "radio" at bounding box center [0, 0] width 0 height 0
click at [623, 210] on icon at bounding box center [627, 214] width 9 height 9
click at [0, 0] on input "radio" at bounding box center [0, 0] width 0 height 0
click at [667, 210] on icon at bounding box center [671, 214] width 9 height 9
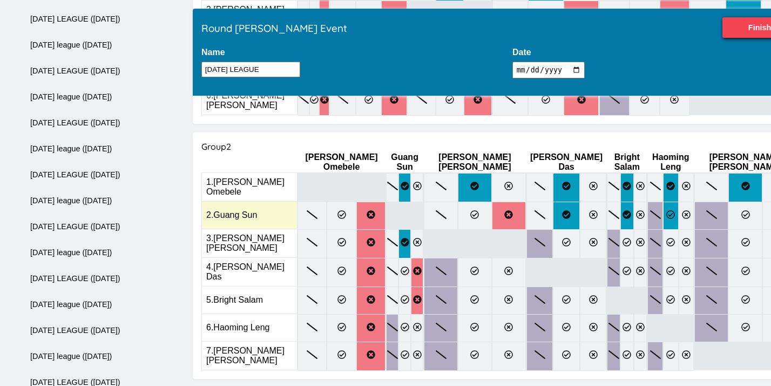
click at [0, 0] on input "radio" at bounding box center [0, 0] width 0 height 0
click at [729, 202] on label at bounding box center [746, 216] width 34 height 28
click at [0, 0] on input "radio" at bounding box center [0, 0] width 0 height 0
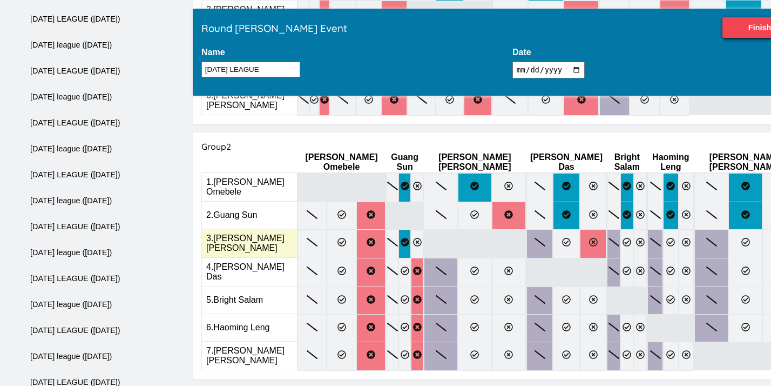
click at [589, 238] on icon at bounding box center [593, 242] width 9 height 9
click at [0, 0] on input "radio" at bounding box center [0, 0] width 0 height 0
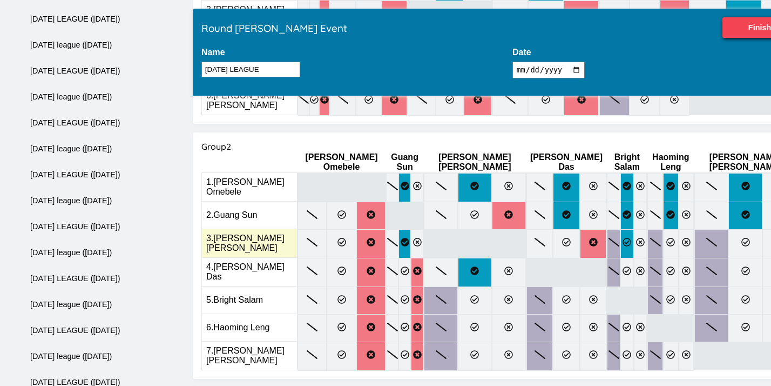
click at [621, 229] on label at bounding box center [628, 243] width 14 height 29
click at [0, 0] on input "radio" at bounding box center [0, 0] width 0 height 0
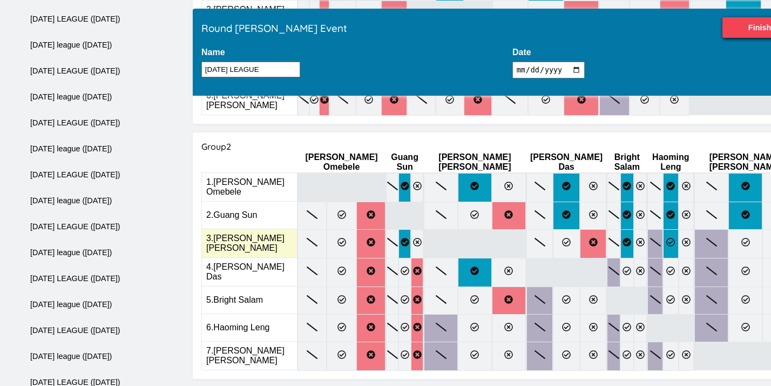
click at [663, 229] on label at bounding box center [671, 243] width 16 height 29
click at [0, 0] on input "radio" at bounding box center [0, 0] width 0 height 0
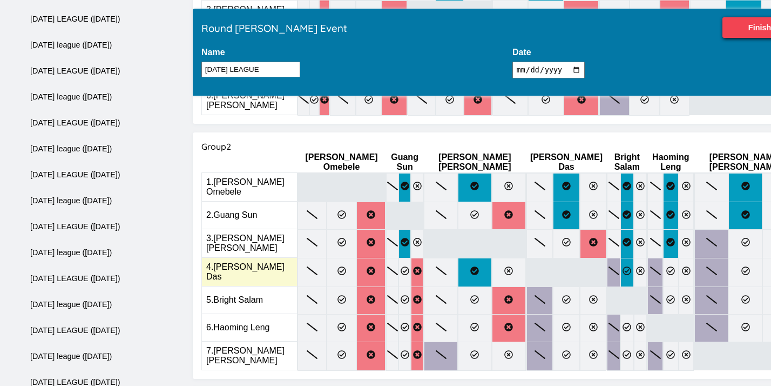
click at [623, 266] on icon at bounding box center [627, 270] width 9 height 9
click at [0, 0] on input "radio" at bounding box center [0, 0] width 0 height 0
click at [663, 258] on label at bounding box center [671, 272] width 16 height 29
click at [0, 0] on input "radio" at bounding box center [0, 0] width 0 height 0
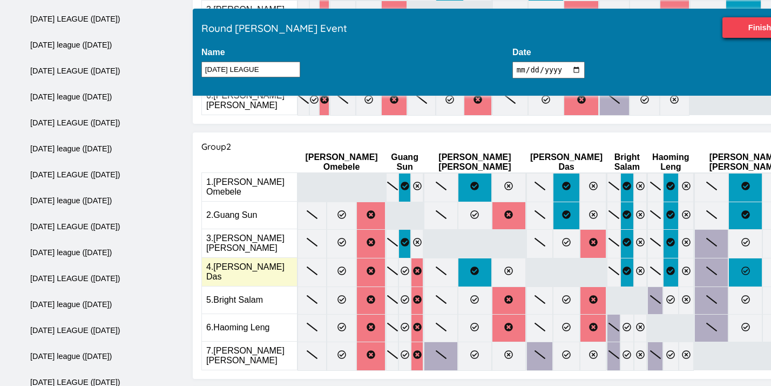
click at [742, 266] on icon at bounding box center [746, 270] width 9 height 9
click at [0, 0] on input "radio" at bounding box center [0, 0] width 0 height 0
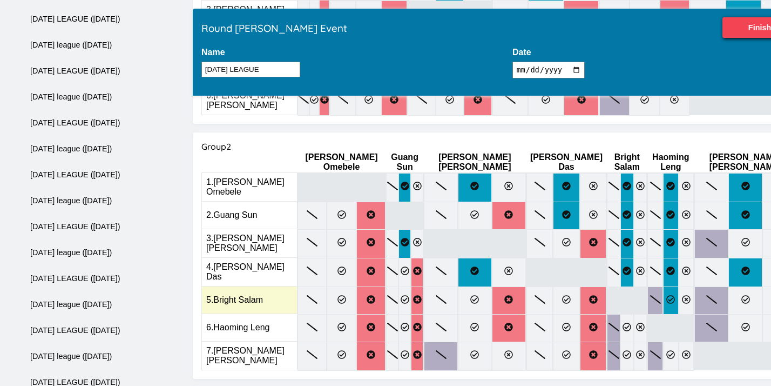
click at [663, 286] on label at bounding box center [671, 300] width 16 height 28
click at [0, 0] on input "radio" at bounding box center [0, 0] width 0 height 0
click at [742, 295] on icon at bounding box center [746, 299] width 9 height 9
click at [0, 0] on input "radio" at bounding box center [0, 0] width 0 height 0
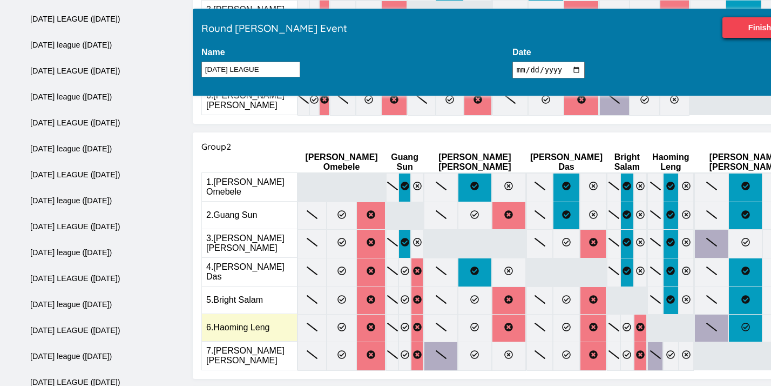
click at [729, 314] on label at bounding box center [746, 328] width 34 height 28
click at [0, 0] on input "radio" at bounding box center [0, 0] width 0 height 0
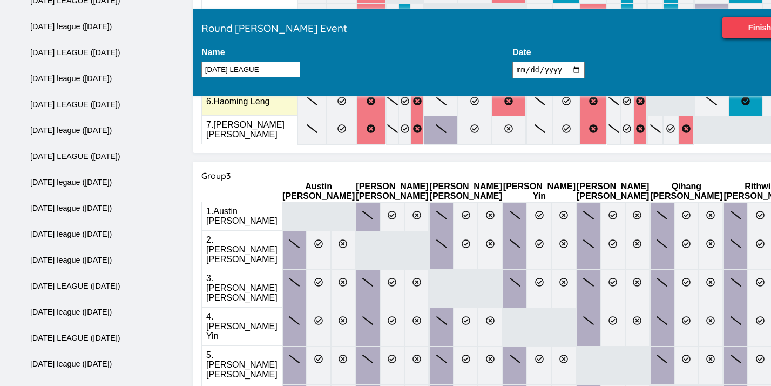
scroll to position [562, 0]
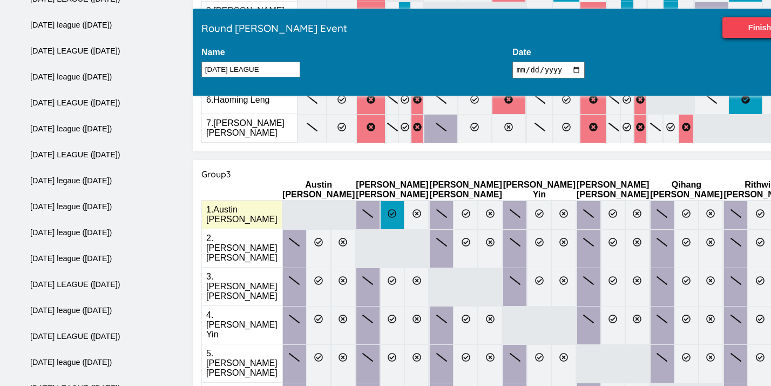
click at [399, 200] on label at bounding box center [392, 214] width 24 height 29
click at [0, 0] on input "radio" at bounding box center [0, 0] width 0 height 0
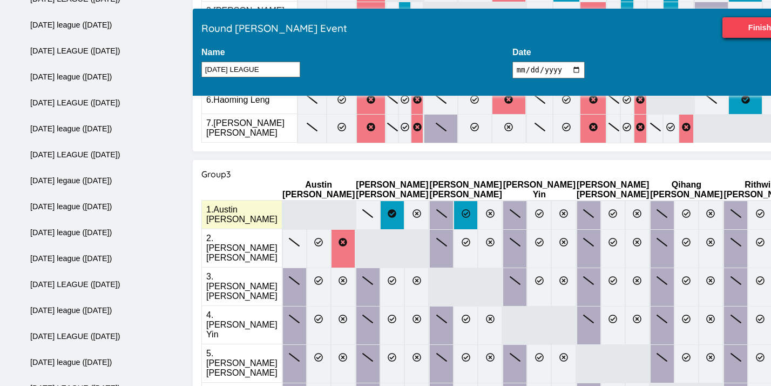
click at [466, 209] on icon at bounding box center [466, 213] width 9 height 9
click at [0, 0] on input "radio" at bounding box center [0, 0] width 0 height 0
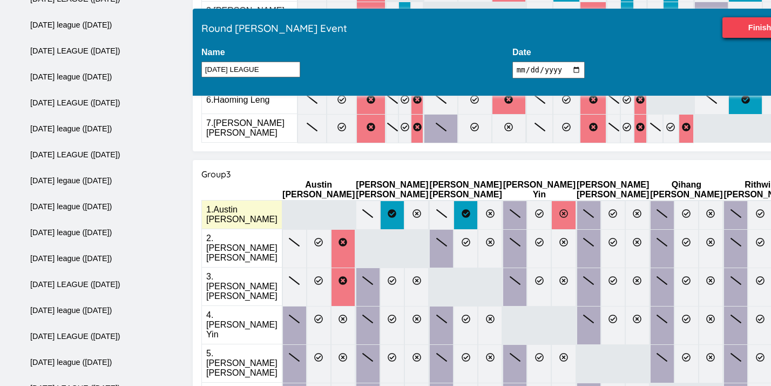
click at [560, 209] on icon at bounding box center [564, 213] width 9 height 9
click at [0, 0] on input "radio" at bounding box center [0, 0] width 0 height 0
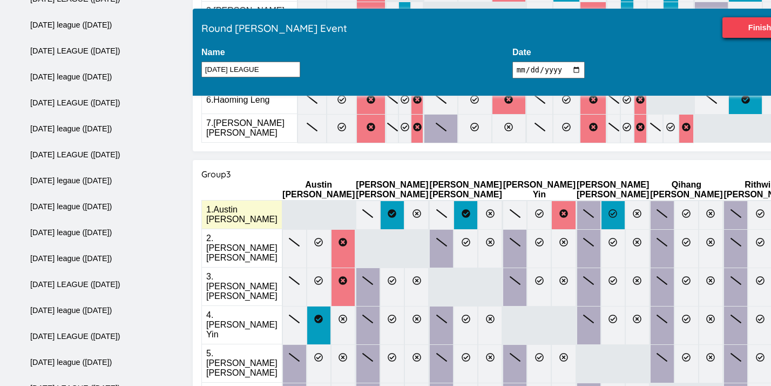
click at [609, 209] on icon at bounding box center [613, 213] width 9 height 9
click at [0, 0] on input "radio" at bounding box center [0, 0] width 0 height 0
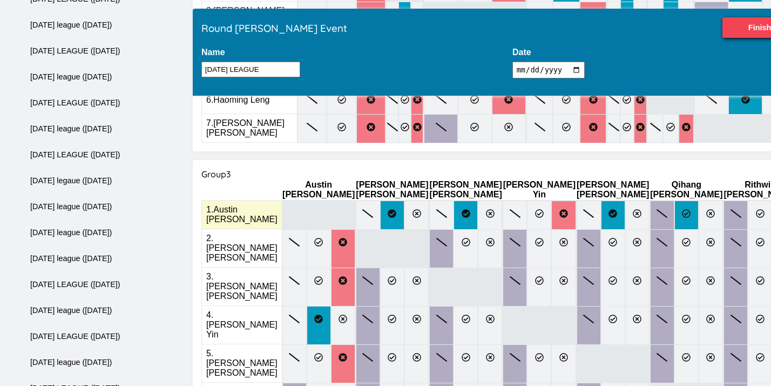
click at [675, 200] on label at bounding box center [687, 214] width 24 height 29
click at [0, 0] on input "radio" at bounding box center [0, 0] width 0 height 0
click at [756, 209] on icon at bounding box center [760, 213] width 9 height 9
click at [0, 0] on input "radio" at bounding box center [0, 0] width 0 height 0
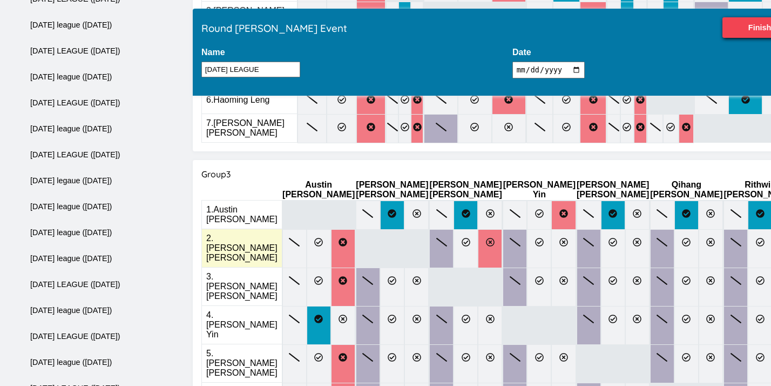
click at [479, 229] on label at bounding box center [490, 248] width 24 height 39
click at [0, 0] on input "radio" at bounding box center [0, 0] width 0 height 0
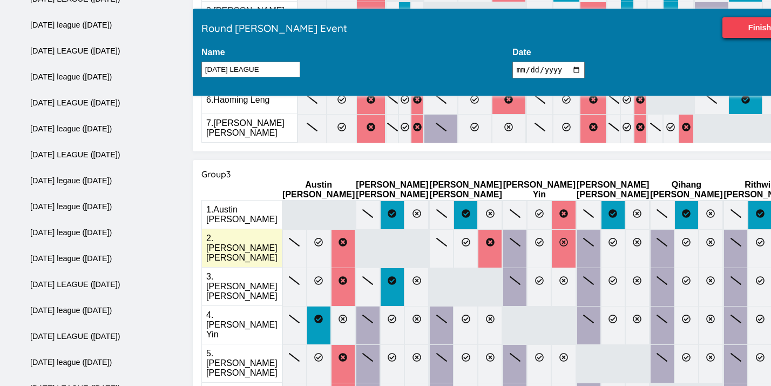
click at [552, 229] on label at bounding box center [564, 248] width 24 height 39
click at [0, 0] on input "radio" at bounding box center [0, 0] width 0 height 0
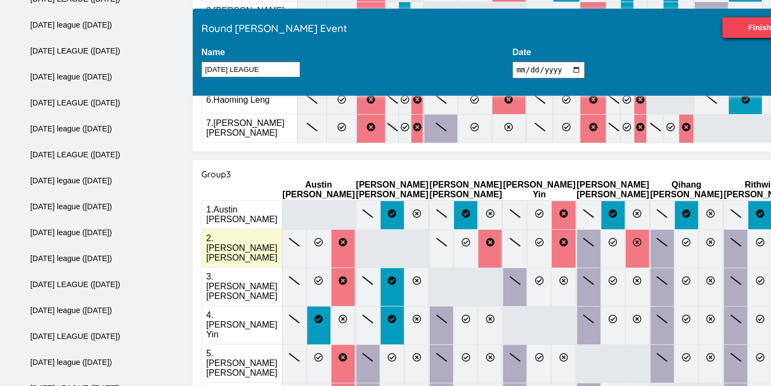
click at [633, 238] on icon at bounding box center [637, 242] width 9 height 9
click at [0, 0] on input "radio" at bounding box center [0, 0] width 0 height 0
click at [771, 229] on label at bounding box center [785, 248] width 24 height 39
click at [0, 0] on input "radio" at bounding box center [0, 0] width 0 height 0
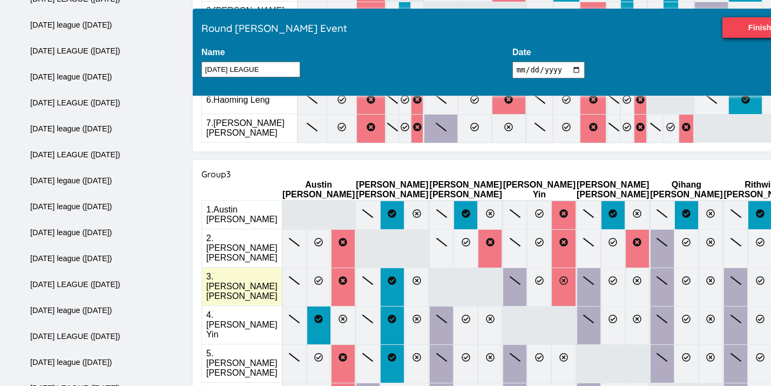
click at [552, 267] on label at bounding box center [564, 286] width 24 height 39
click at [0, 0] on input "radio" at bounding box center [0, 0] width 0 height 0
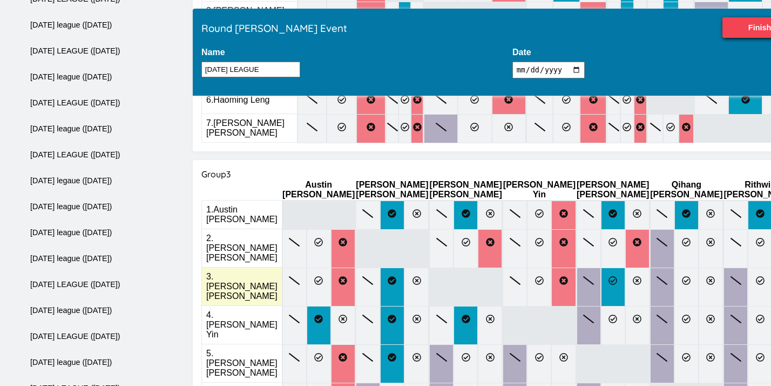
click at [601, 267] on label at bounding box center [613, 286] width 24 height 39
click at [0, 0] on input "radio" at bounding box center [0, 0] width 0 height 0
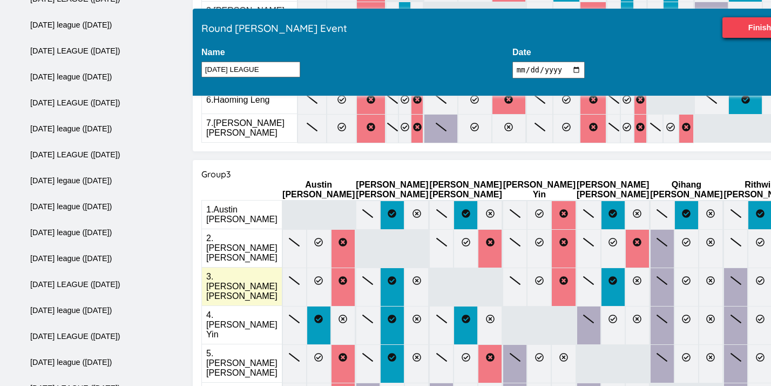
click at [771, 276] on icon at bounding box center [785, 280] width 9 height 9
click at [0, 0] on input "radio" at bounding box center [0, 0] width 0 height 0
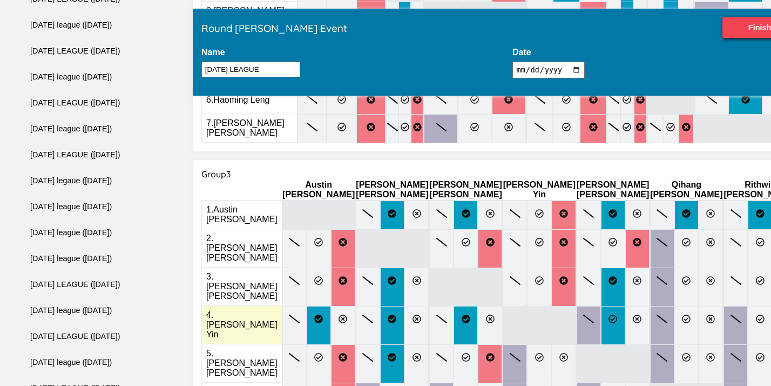
click at [609, 314] on icon at bounding box center [613, 318] width 9 height 9
click at [0, 0] on input "radio" at bounding box center [0, 0] width 0 height 0
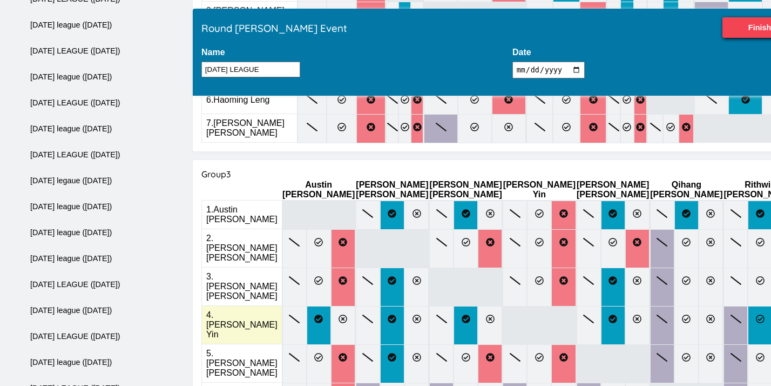
click at [756, 314] on icon at bounding box center [760, 318] width 9 height 9
click at [0, 0] on input "radio" at bounding box center [0, 0] width 0 height 0
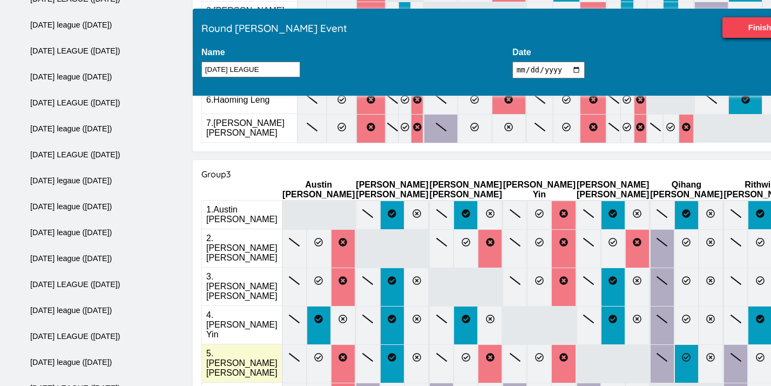
click at [682, 353] on icon at bounding box center [686, 357] width 9 height 9
click at [0, 0] on input "radio" at bounding box center [0, 0] width 0 height 0
click at [756, 353] on icon at bounding box center [760, 357] width 9 height 9
click at [0, 0] on input "radio" at bounding box center [0, 0] width 0 height 0
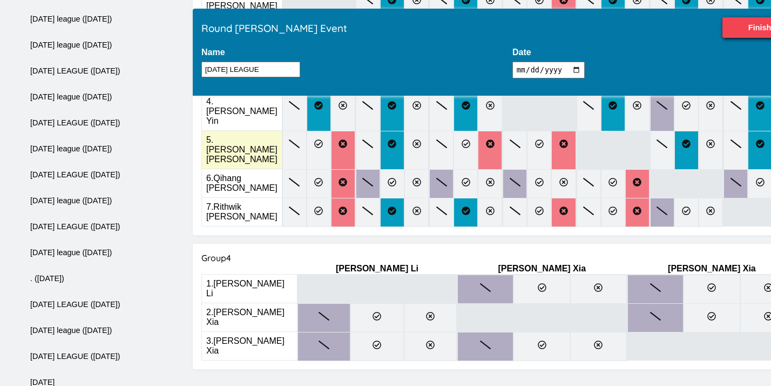
scroll to position [780, 0]
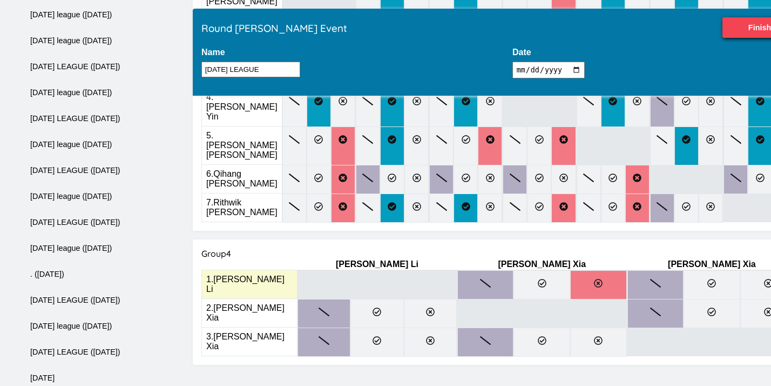
click at [571, 270] on label at bounding box center [599, 284] width 57 height 29
click at [0, 0] on input "radio" at bounding box center [0, 0] width 0 height 0
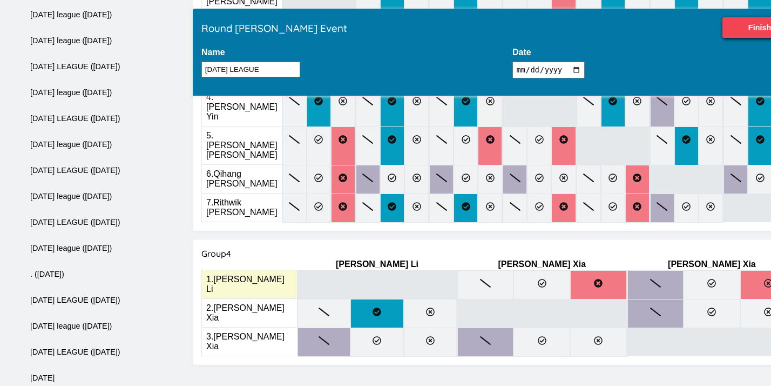
click at [741, 270] on label at bounding box center [769, 284] width 57 height 29
click at [0, 0] on input "radio" at bounding box center [0, 0] width 0 height 0
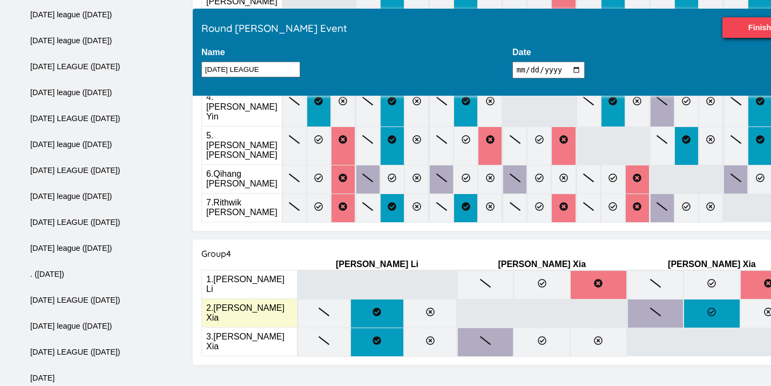
click at [708, 307] on icon at bounding box center [712, 311] width 9 height 9
click at [0, 0] on input "radio" at bounding box center [0, 0] width 0 height 0
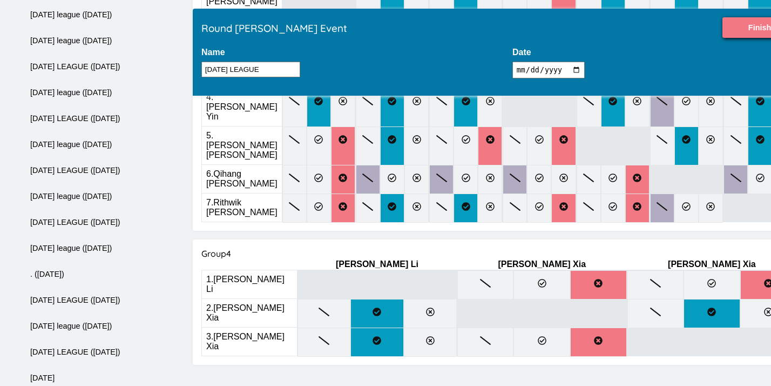
click at [723, 29] on input "Finish" at bounding box center [760, 27] width 75 height 21
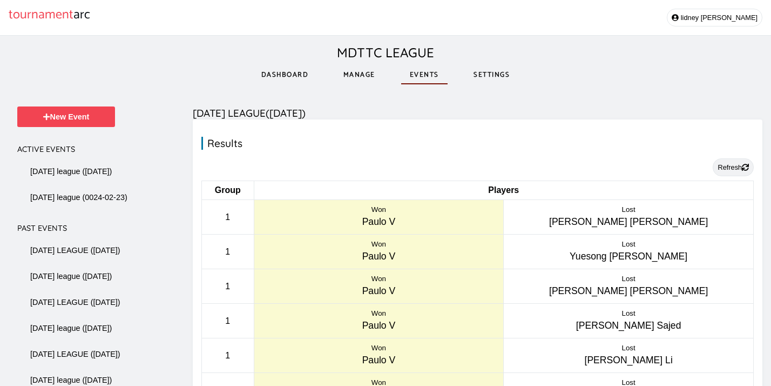
click at [729, 165] on button "Refresh" at bounding box center [733, 167] width 41 height 18
click at [361, 75] on link "Manage" at bounding box center [359, 74] width 49 height 37
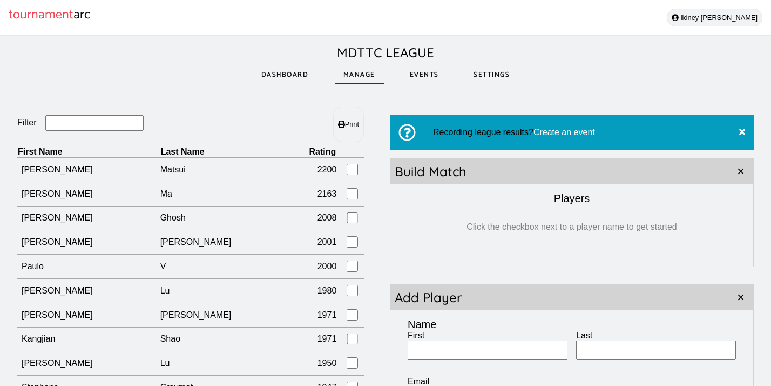
click at [731, 20] on button "lidney castro" at bounding box center [715, 18] width 96 height 18
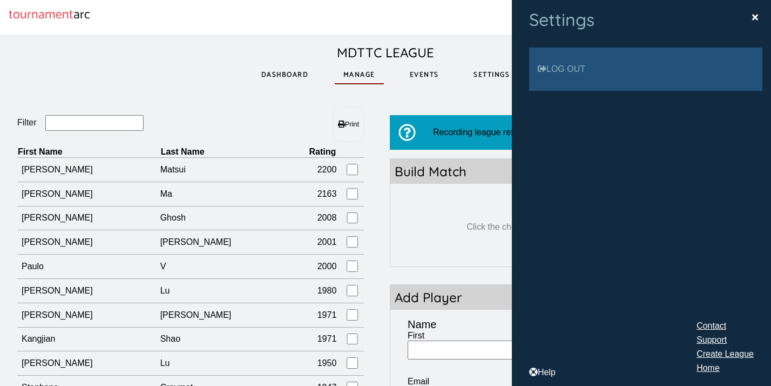
click at [661, 70] on link "Log out" at bounding box center [645, 69] width 233 height 43
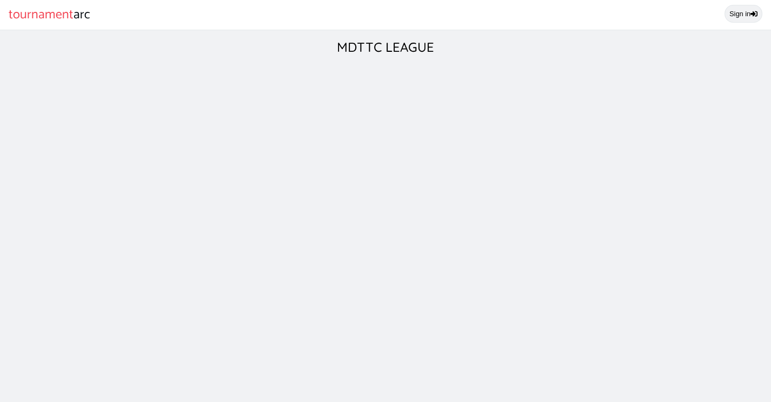
click at [742, 18] on link "Sign in" at bounding box center [744, 14] width 38 height 18
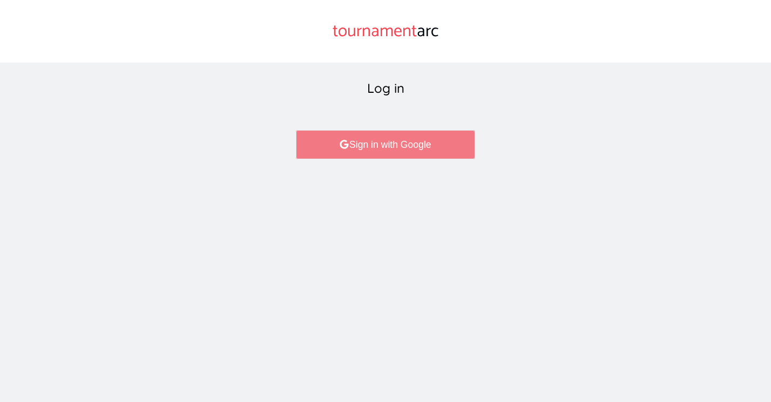
click at [398, 150] on link "Sign in with Google" at bounding box center [385, 144] width 179 height 29
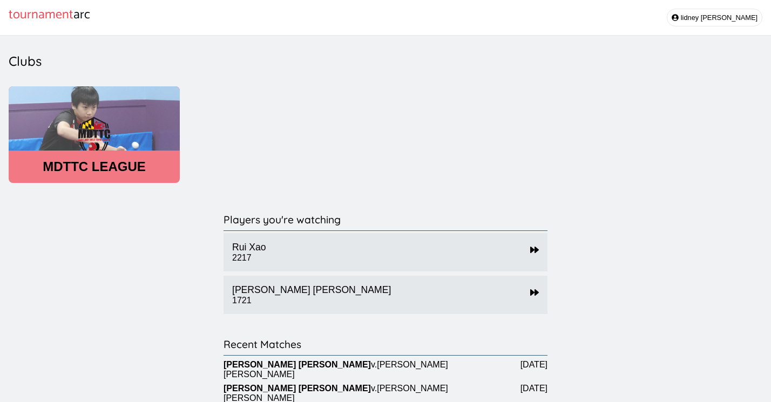
click at [90, 170] on header "MDTTC LEAGUE" at bounding box center [94, 166] width 171 height 15
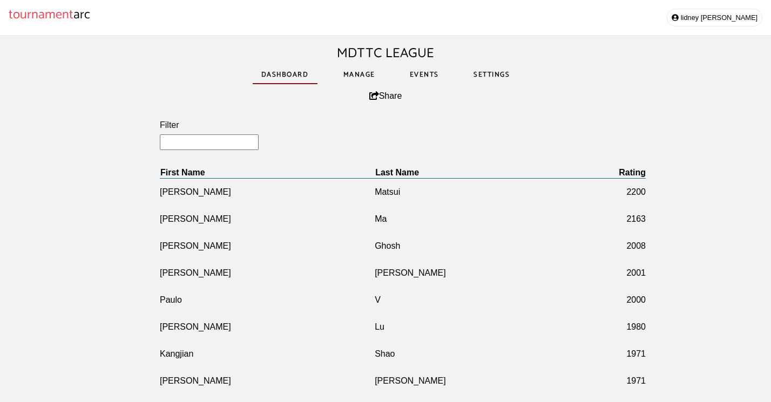
click at [364, 75] on link "Manage" at bounding box center [359, 74] width 49 height 37
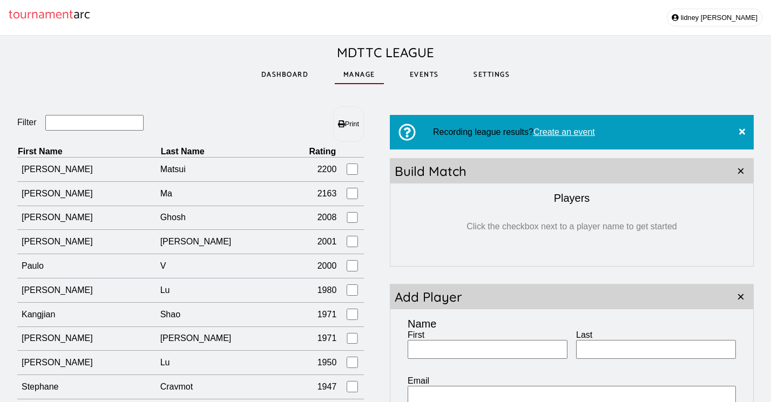
scroll to position [44, 0]
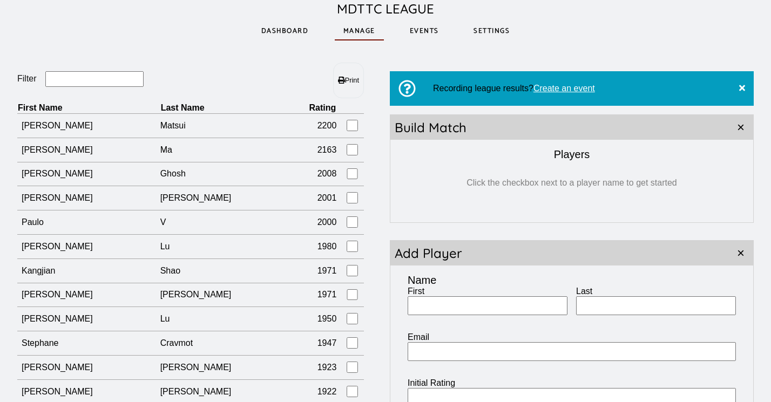
click at [84, 83] on input "Filter" at bounding box center [94, 79] width 99 height 16
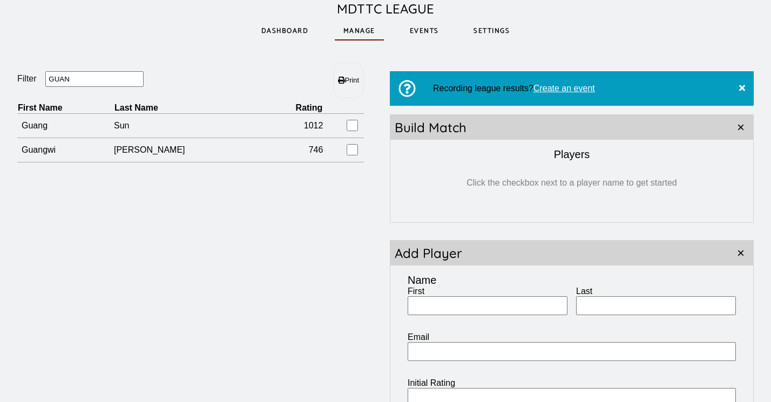
drag, startPoint x: 99, startPoint y: 82, endPoint x: -5, endPoint y: 84, distance: 104.8
click at [0, 84] on html "tournament arc [PERSON_NAME] MDTTC LEAGUE Dashboard Manage Events Settings Filt…" at bounding box center [385, 289] width 771 height 666
type input "G"
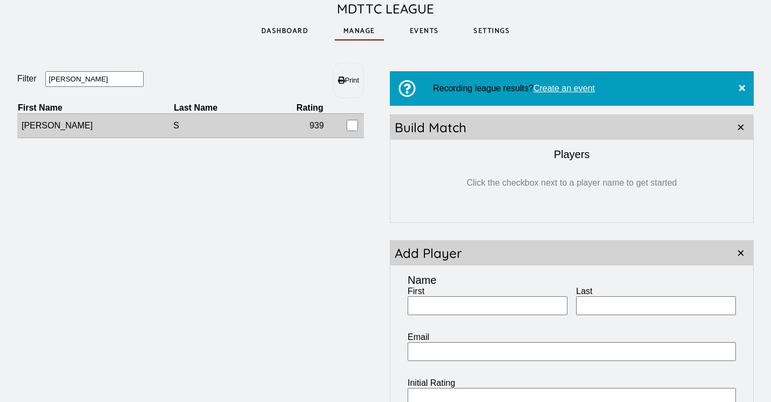
click at [192, 130] on td "S" at bounding box center [219, 126] width 93 height 24
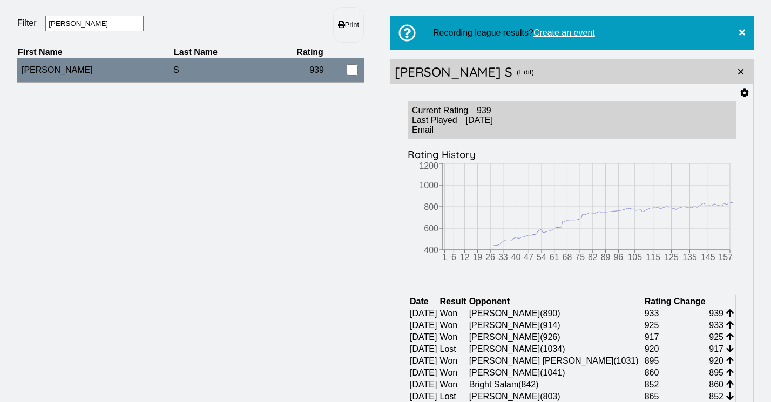
scroll to position [90, 0]
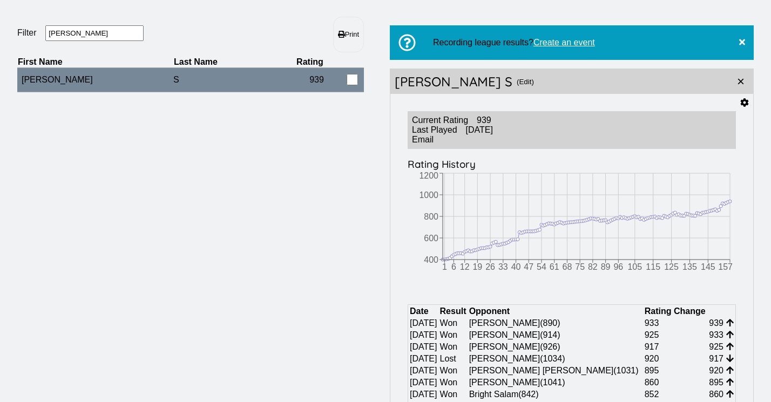
click at [743, 103] on icon at bounding box center [745, 102] width 8 height 9
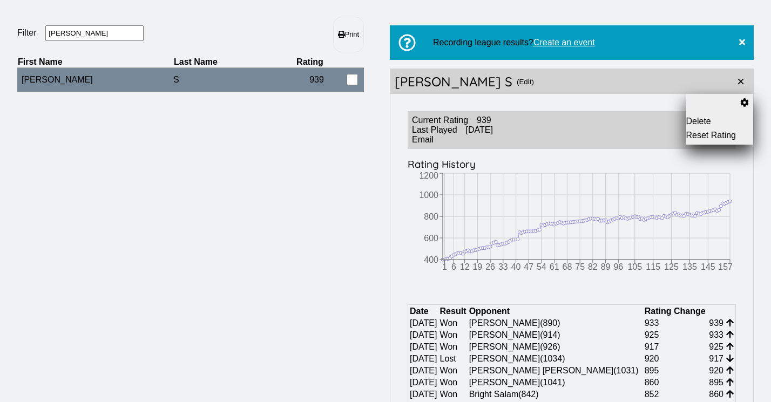
click at [709, 135] on button "Reset Rating" at bounding box center [721, 136] width 68 height 10
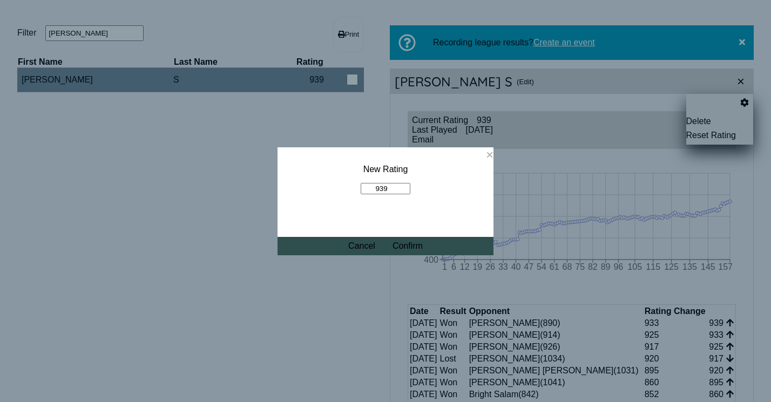
click at [490, 155] on button "×" at bounding box center [490, 154] width 8 height 15
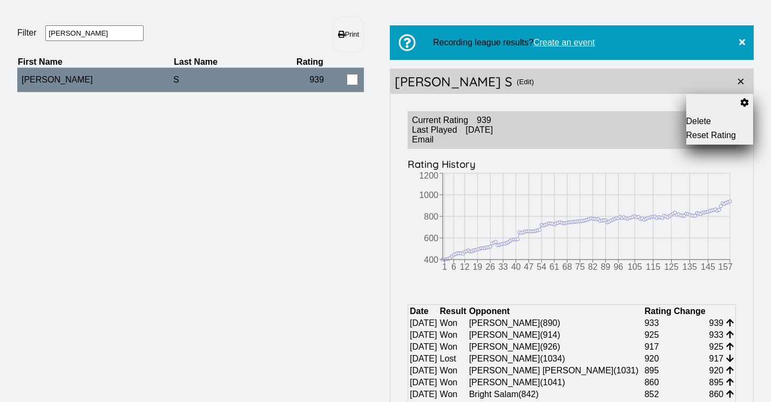
drag, startPoint x: 98, startPoint y: 34, endPoint x: 12, endPoint y: 34, distance: 85.9
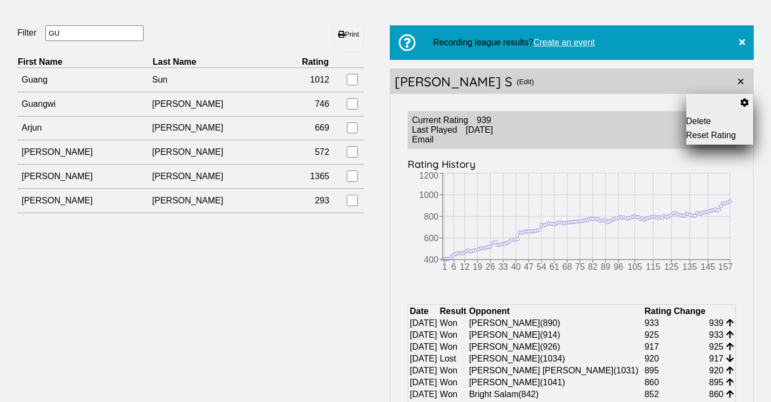
drag, startPoint x: 69, startPoint y: 32, endPoint x: 30, endPoint y: 32, distance: 39.4
click at [30, 32] on fieldset "Filter GU" at bounding box center [103, 33] width 173 height 17
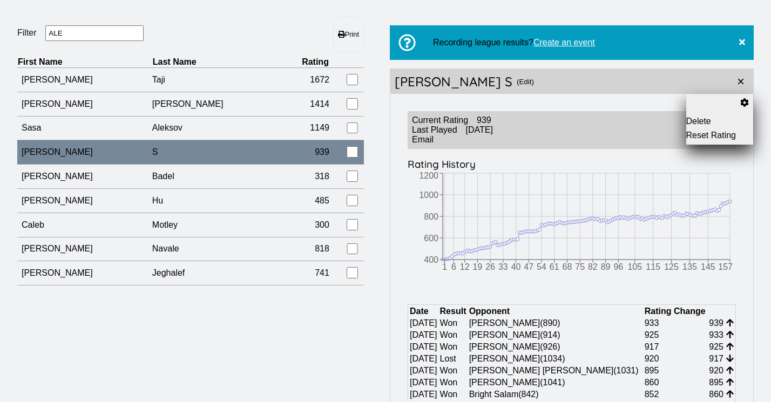
type input "[PERSON_NAME]"
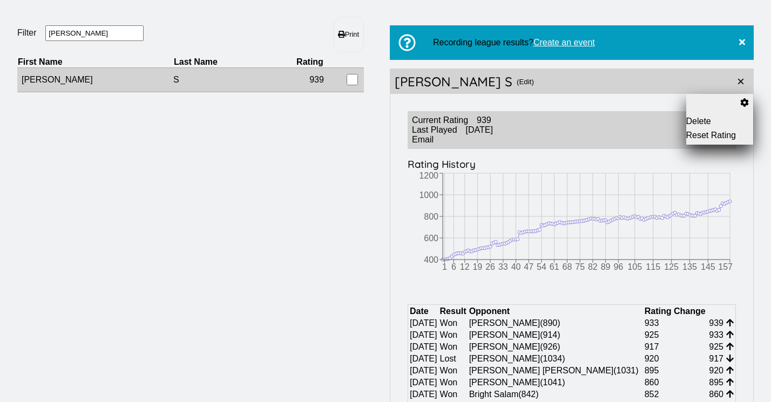
click at [173, 82] on td "S" at bounding box center [219, 80] width 93 height 24
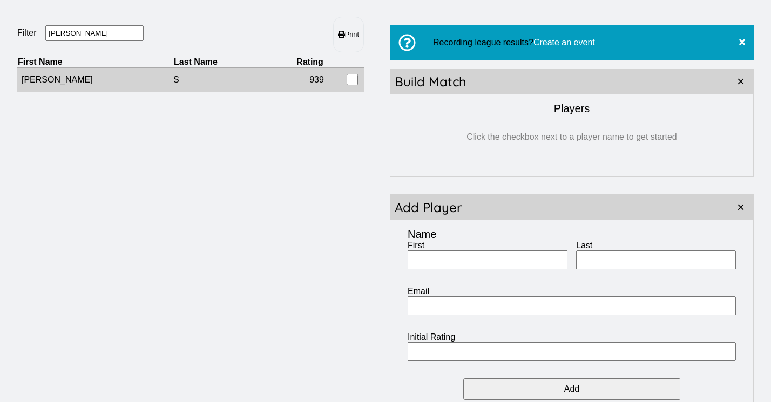
click at [243, 76] on td "S" at bounding box center [219, 80] width 93 height 24
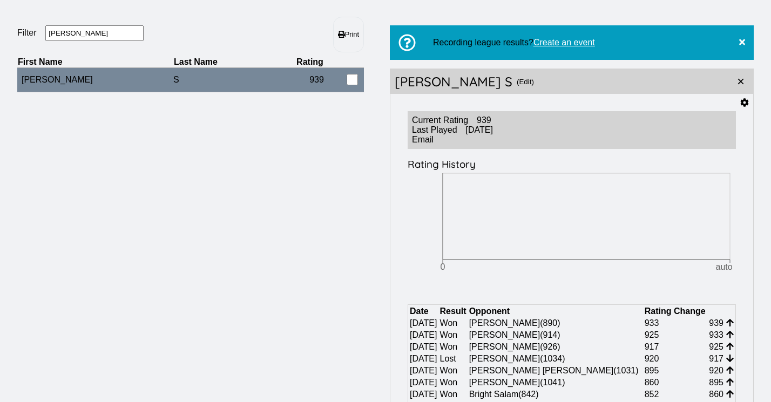
click at [747, 106] on icon at bounding box center [745, 102] width 9 height 9
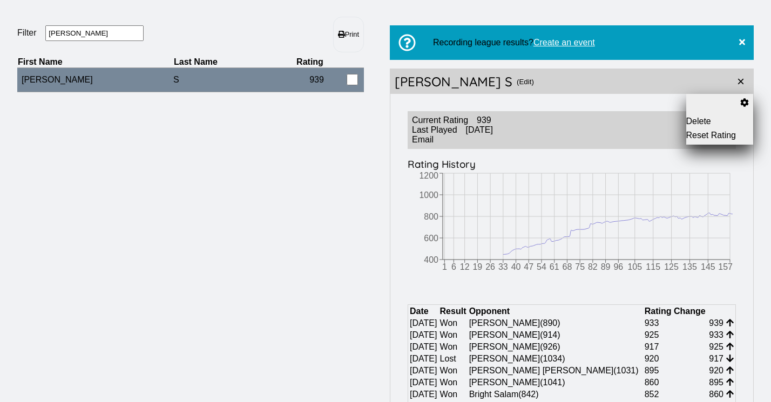
click at [708, 138] on button "Reset Rating" at bounding box center [721, 136] width 68 height 10
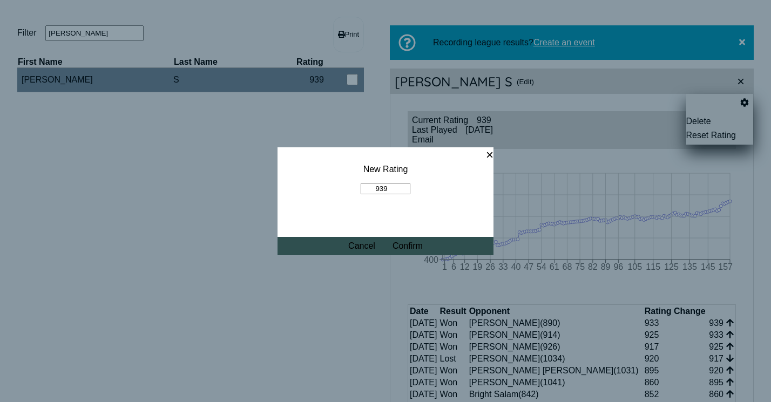
drag, startPoint x: 391, startPoint y: 186, endPoint x: 350, endPoint y: 193, distance: 41.1
click at [350, 193] on fieldset "New Rating 939" at bounding box center [386, 179] width 216 height 64
type input "9"
type input "1050"
click at [411, 248] on button "Confirm" at bounding box center [408, 246] width 30 height 10
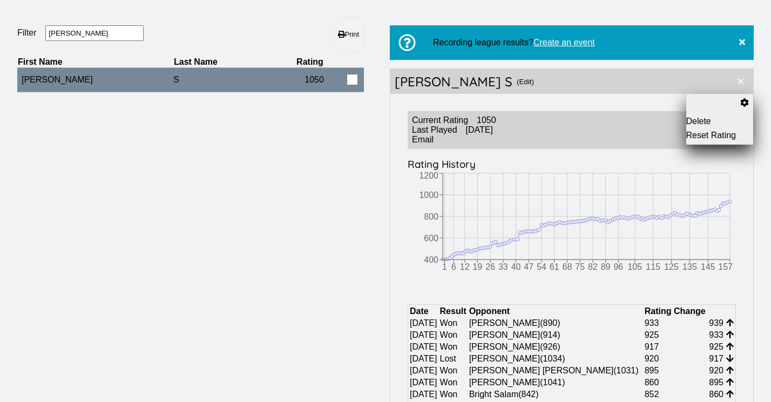
click at [744, 82] on button "×" at bounding box center [741, 81] width 25 height 25
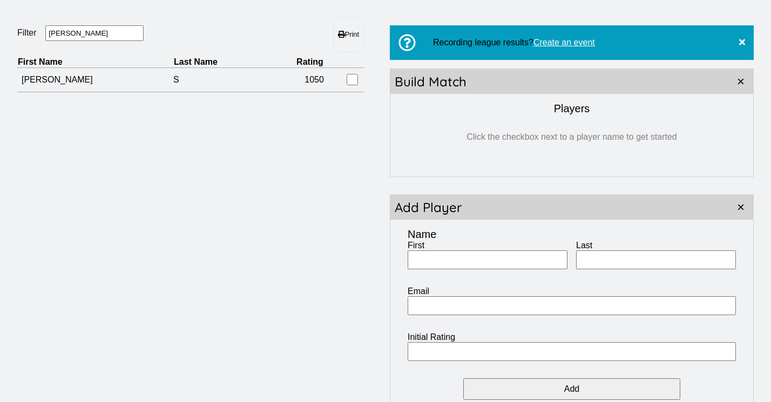
scroll to position [99, 0]
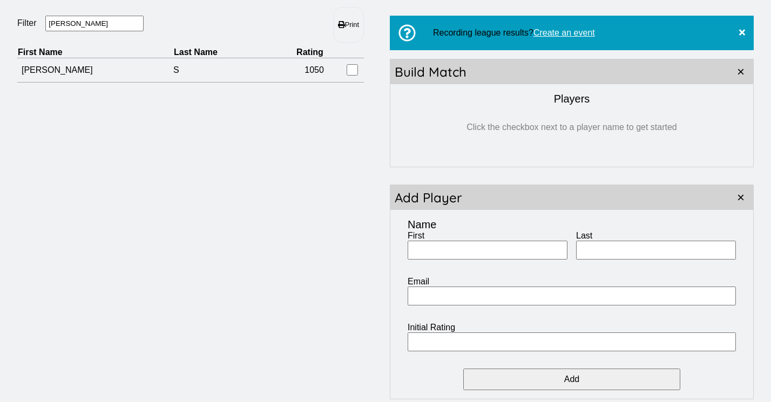
click at [504, 252] on input "First" at bounding box center [488, 250] width 160 height 19
type input "Charlotte"
type input "[PERSON_NAME]"
click at [520, 350] on input "Initial Rating" at bounding box center [572, 342] width 328 height 19
type input "300"
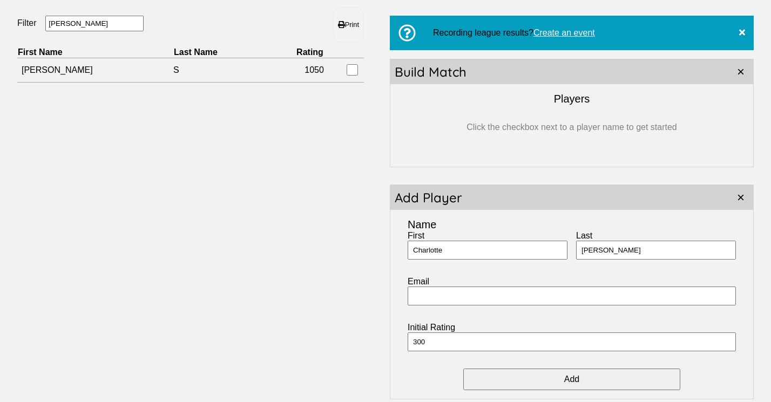
click at [574, 380] on input "Add" at bounding box center [572, 380] width 217 height 22
drag, startPoint x: 82, startPoint y: 28, endPoint x: -6, endPoint y: 28, distance: 88.1
click at [0, 28] on html "tournament arc [PERSON_NAME] MDTTC LEAGUE Dashboard Manage Events Settings Filt…" at bounding box center [385, 234] width 771 height 666
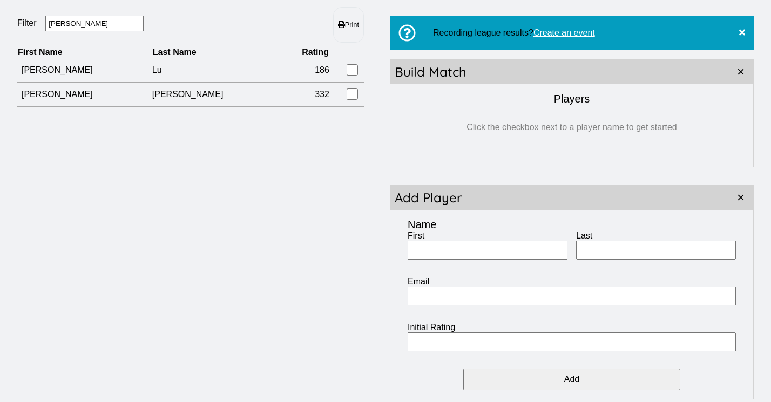
type input "[PERSON_NAME]"
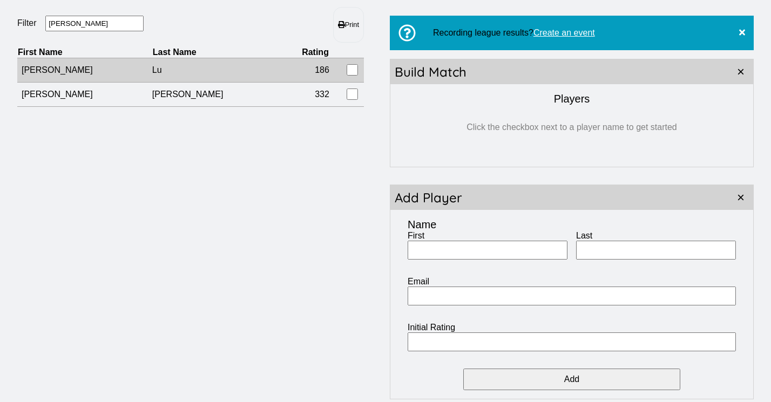
drag, startPoint x: 12, startPoint y: 58, endPoint x: 96, endPoint y: 73, distance: 85.0
click at [96, 73] on td "[PERSON_NAME]" at bounding box center [84, 70] width 135 height 24
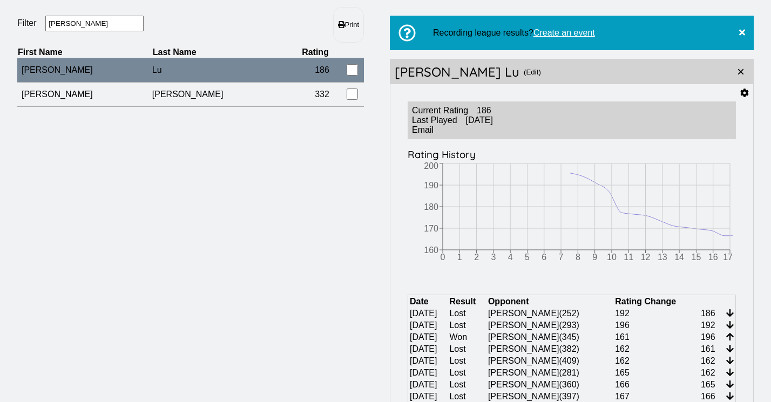
click at [741, 92] on icon at bounding box center [745, 93] width 9 height 9
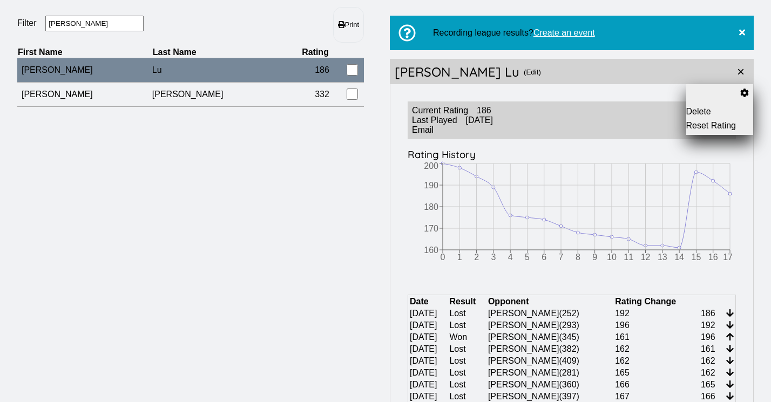
click at [704, 126] on button "Reset Rating" at bounding box center [721, 126] width 68 height 10
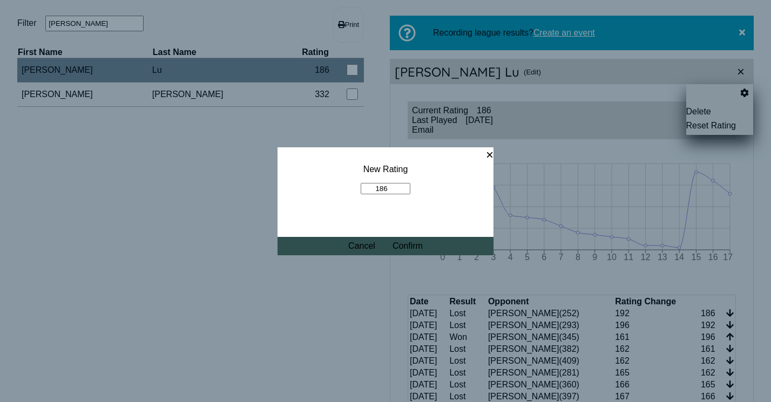
drag, startPoint x: 394, startPoint y: 190, endPoint x: 353, endPoint y: 190, distance: 41.1
click at [353, 190] on fieldset "New Rating 186" at bounding box center [386, 179] width 216 height 64
type input "330"
click at [418, 251] on button "Confirm" at bounding box center [408, 246] width 30 height 10
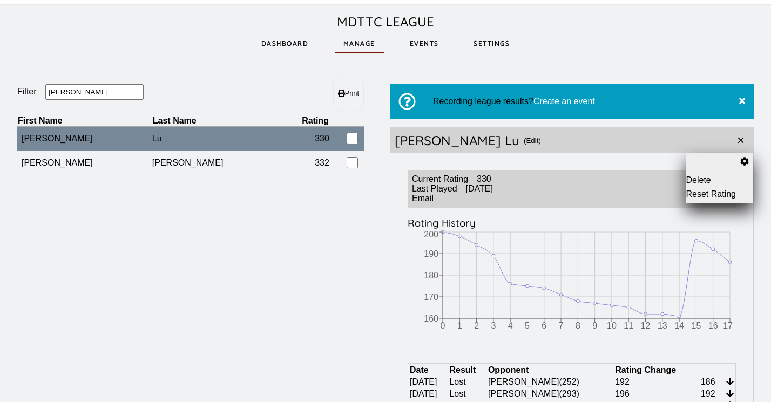
scroll to position [0, 0]
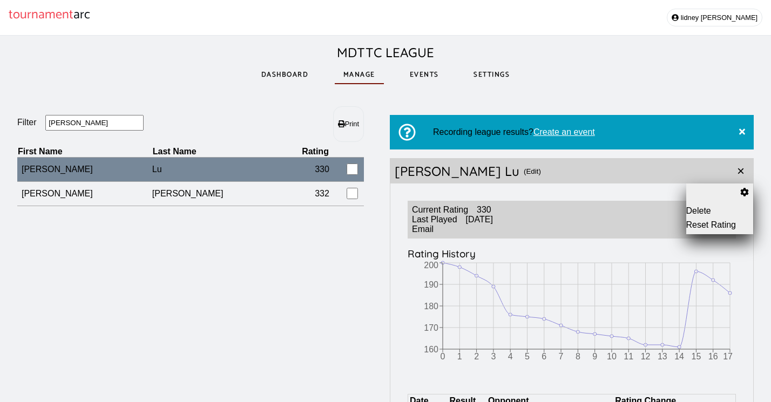
click at [292, 75] on link "Dashboard" at bounding box center [285, 74] width 65 height 37
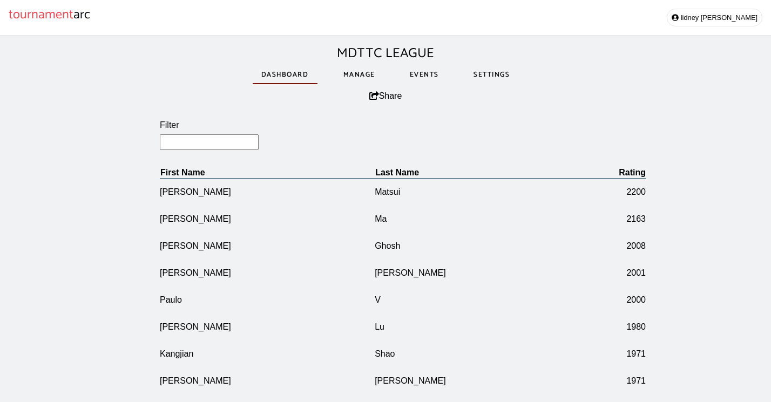
click at [361, 73] on link "Manage" at bounding box center [359, 74] width 49 height 37
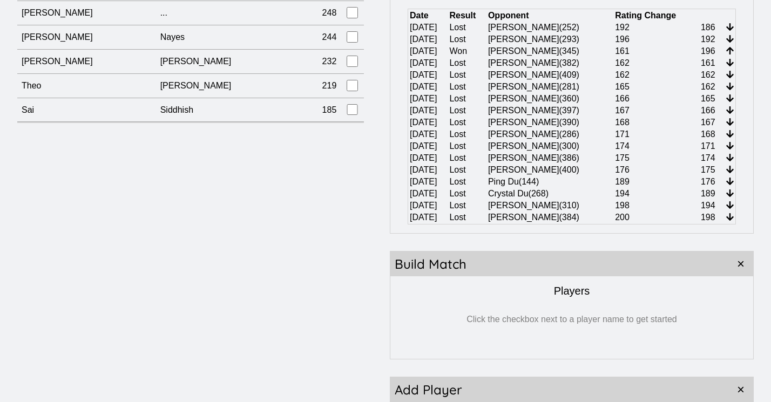
scroll to position [414, 0]
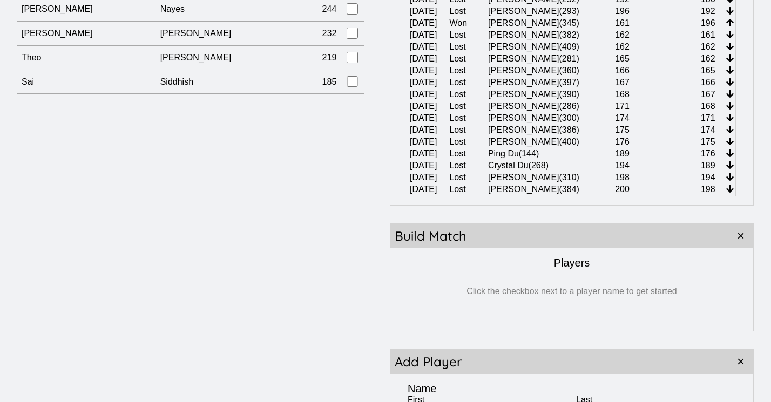
drag, startPoint x: 9, startPoint y: 171, endPoint x: 310, endPoint y: 103, distance: 309.1
click at [310, 103] on div "Filter Print First Name Last Name Rating [PERSON_NAME] 2200 [PERSON_NAME] 2163 …" at bounding box center [385, 128] width 771 height 906
copy header "Filter Print"
